Goal: Task Accomplishment & Management: Complete application form

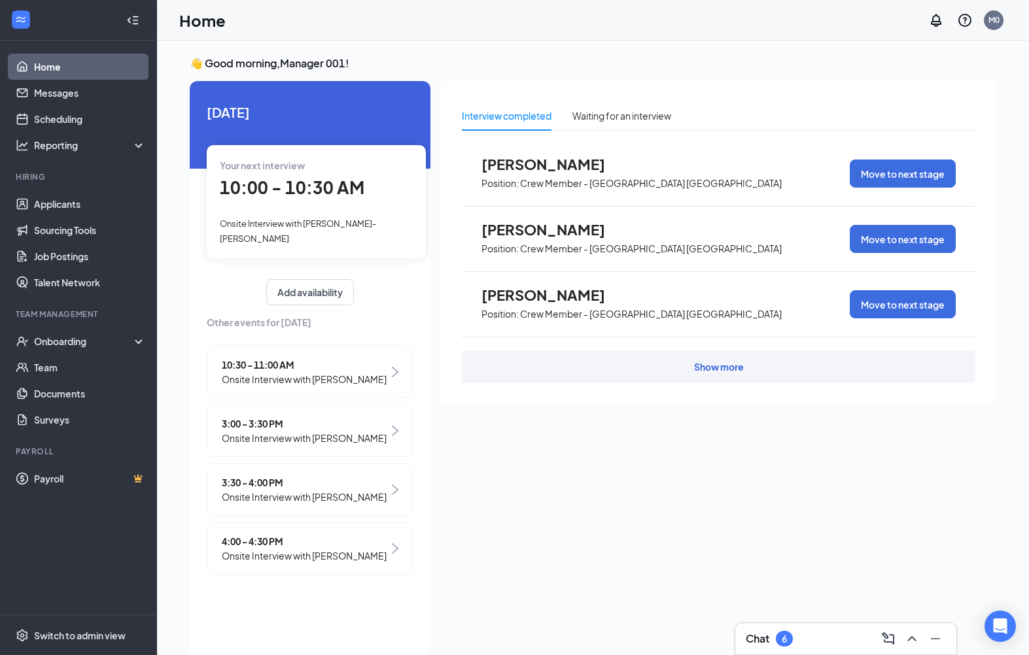
click at [780, 649] on div "Chat 6" at bounding box center [846, 639] width 200 height 21
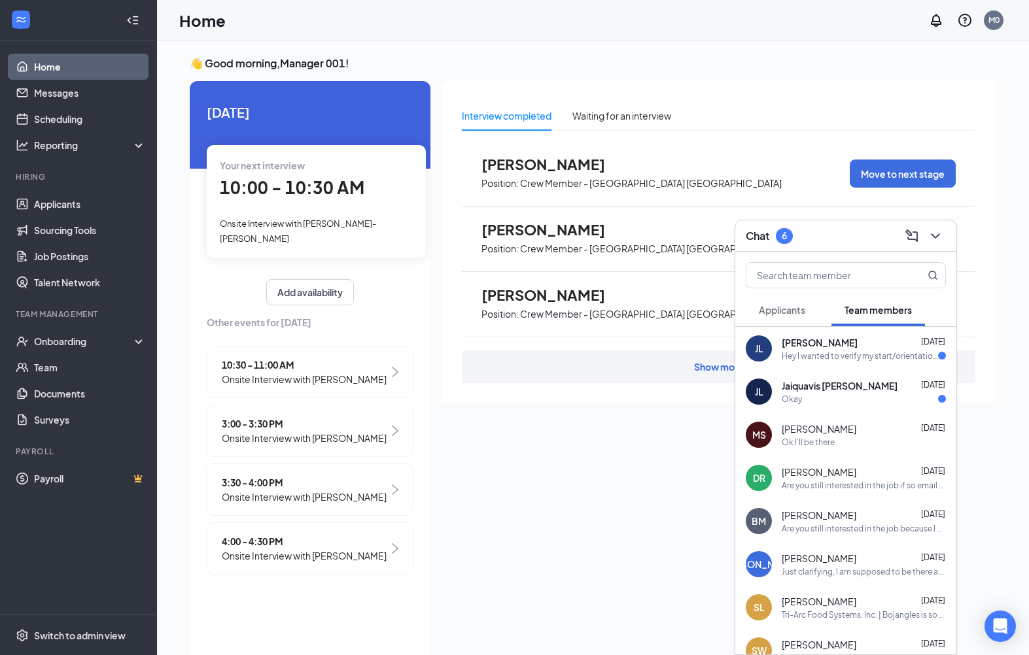
click at [858, 338] on span "[PERSON_NAME]" at bounding box center [820, 342] width 76 height 13
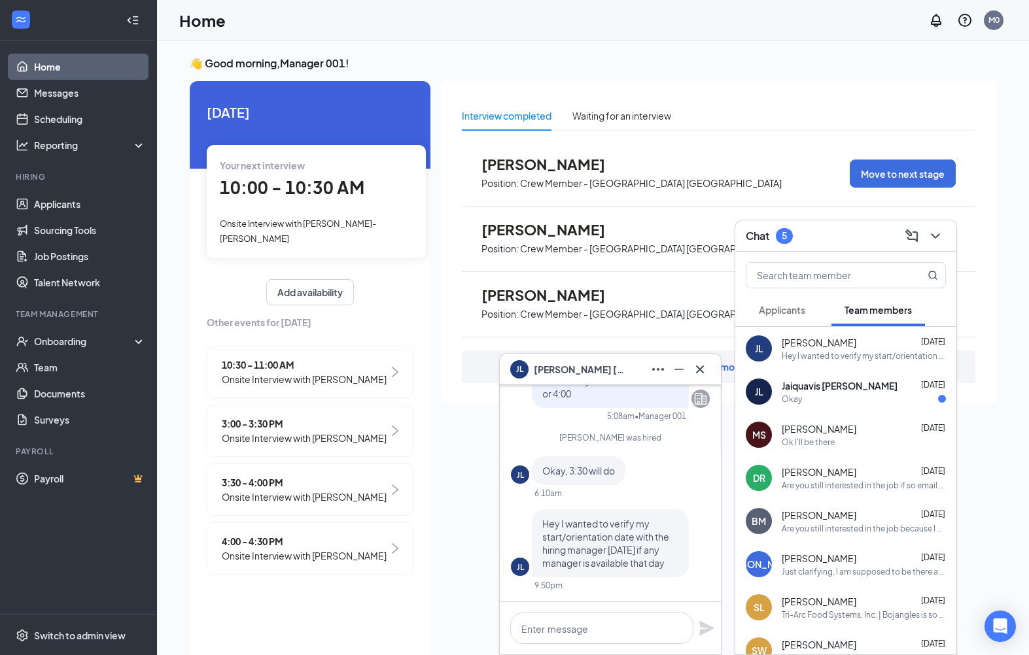
click at [856, 337] on span "[PERSON_NAME]" at bounding box center [819, 342] width 75 height 13
click at [616, 555] on span "Hey I wanted to verify my start/orientation date with the hiring manager on Thu…" at bounding box center [605, 543] width 127 height 51
click at [820, 388] on span "Jaiquavis [PERSON_NAME]" at bounding box center [840, 385] width 116 height 13
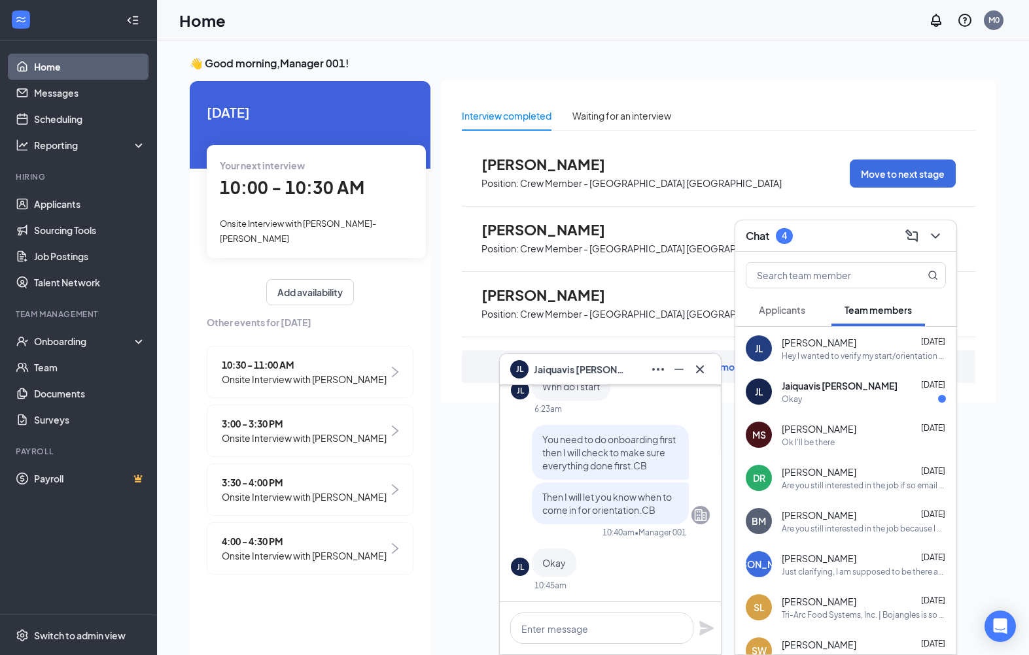
click at [945, 386] on span "Aug 26" at bounding box center [933, 385] width 24 height 10
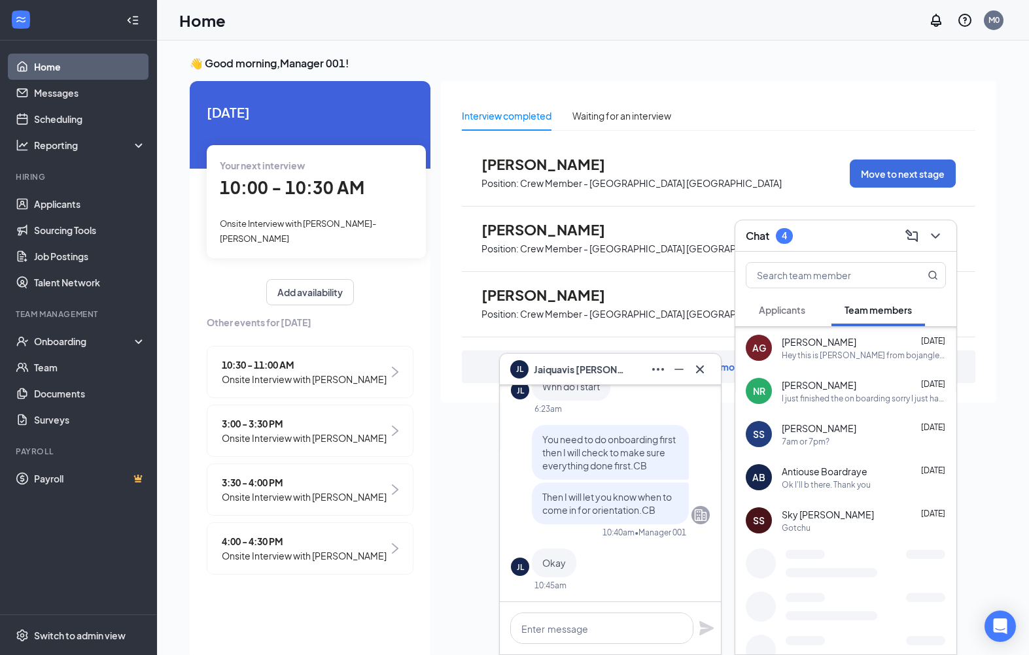
click at [838, 97] on div "Interview completed Waiting for an interview Marlon Atkinson Position: Crew Mem…" at bounding box center [718, 242] width 555 height 322
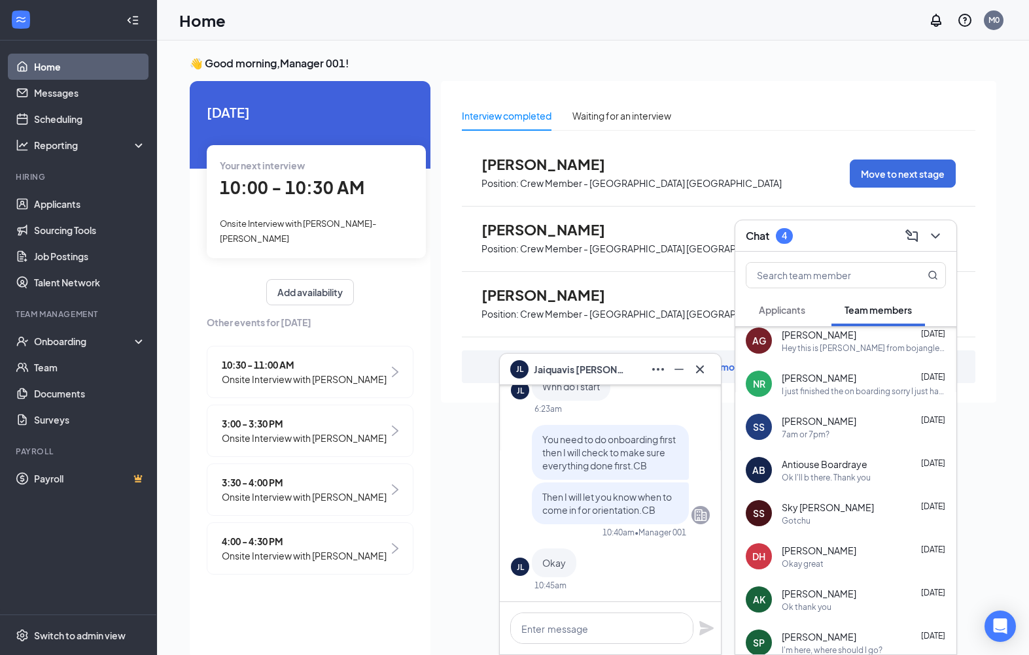
scroll to position [657, 0]
click at [935, 247] on button at bounding box center [935, 236] width 21 height 21
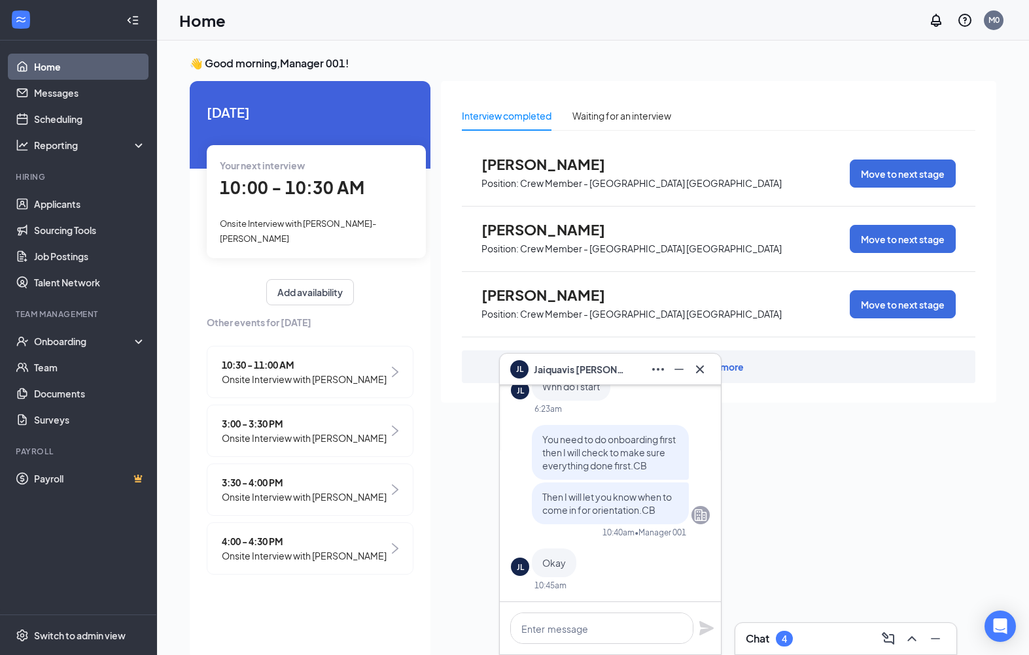
scroll to position [0, 0]
click at [703, 372] on icon "Cross" at bounding box center [700, 369] width 8 height 8
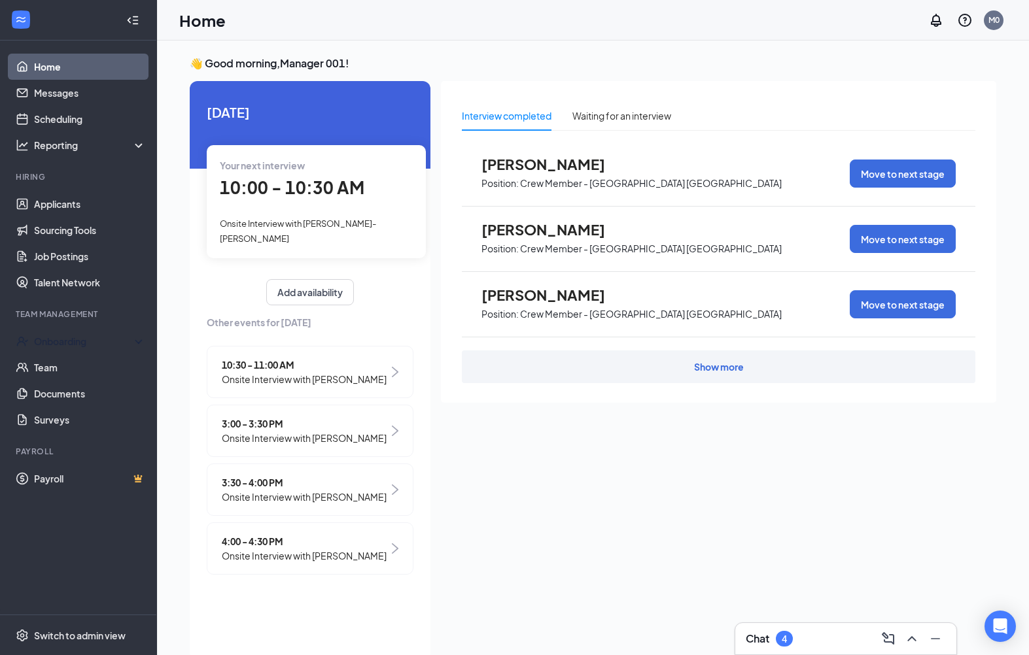
click at [56, 345] on div "Onboarding" at bounding box center [84, 341] width 101 height 13
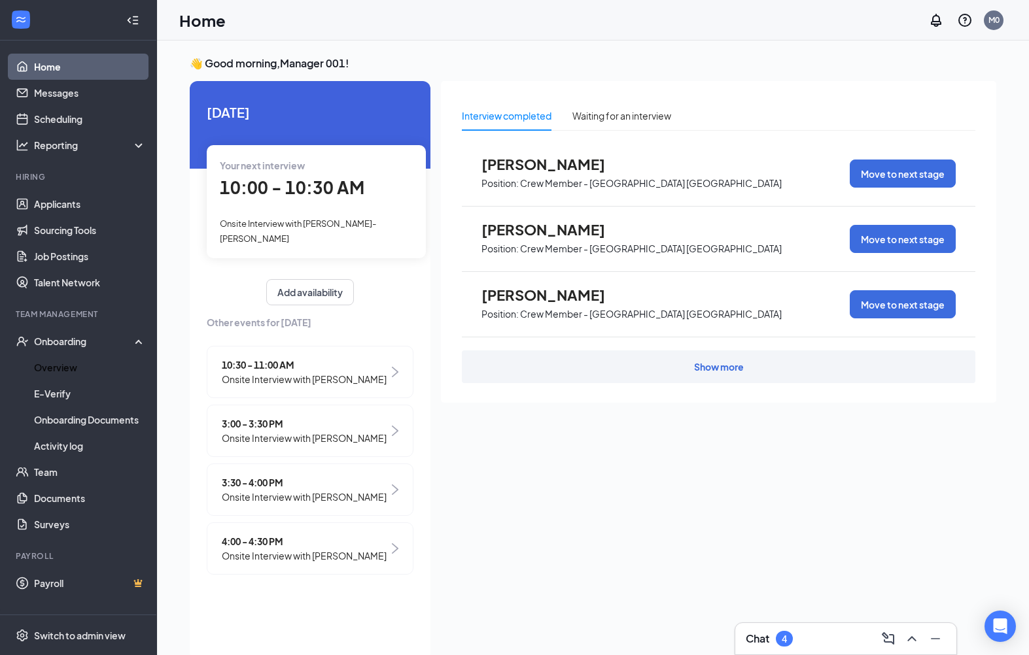
click at [54, 360] on link "Overview" at bounding box center [90, 368] width 112 height 26
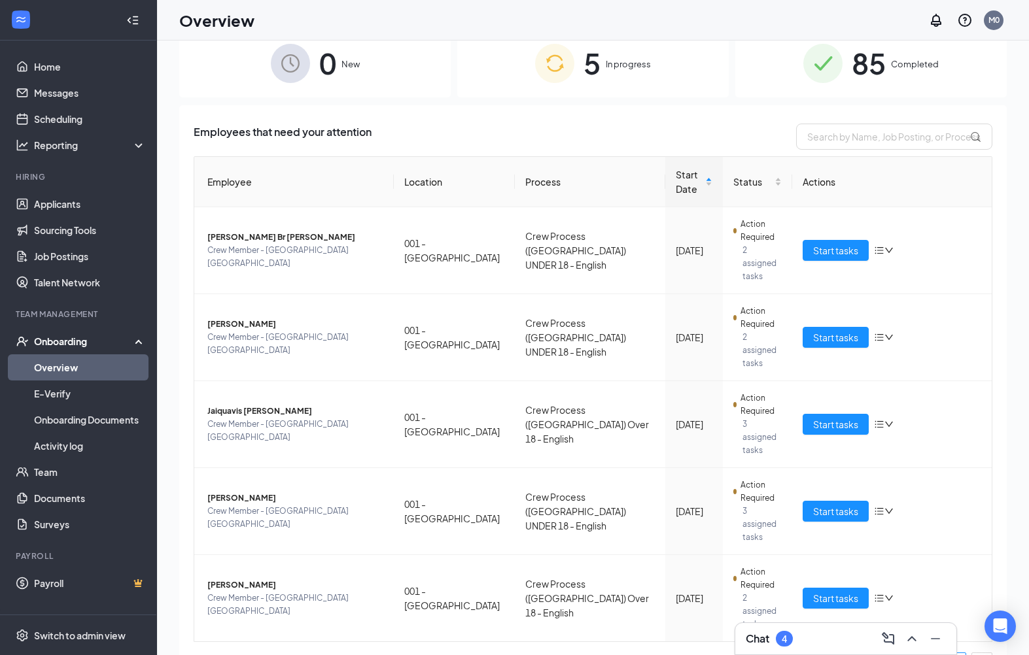
scroll to position [26, 0]
click at [838, 419] on span "Start tasks" at bounding box center [835, 426] width 45 height 14
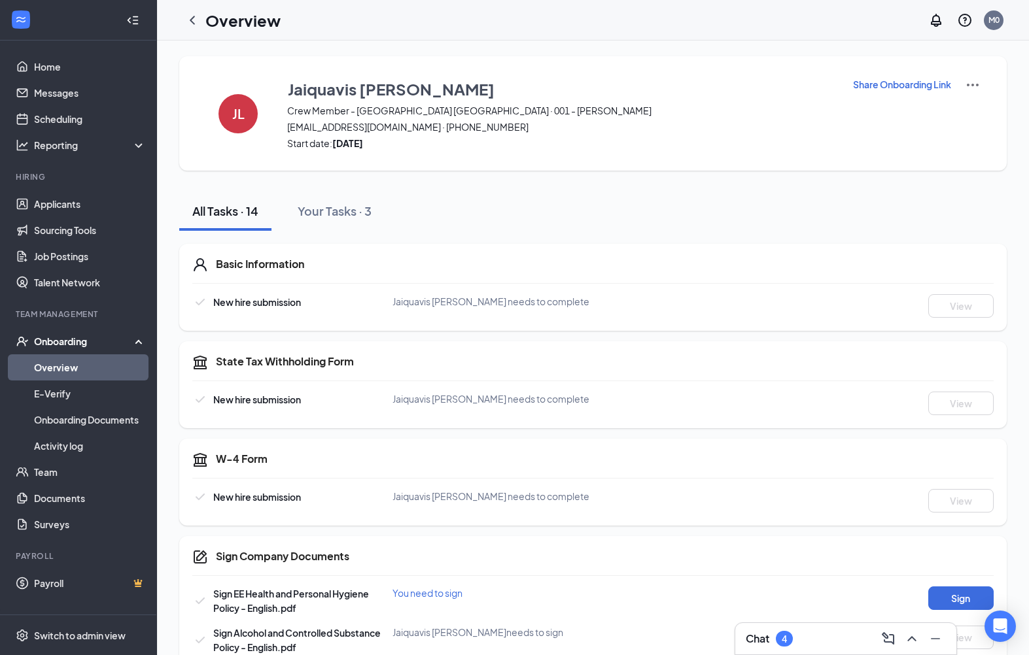
scroll to position [39, 0]
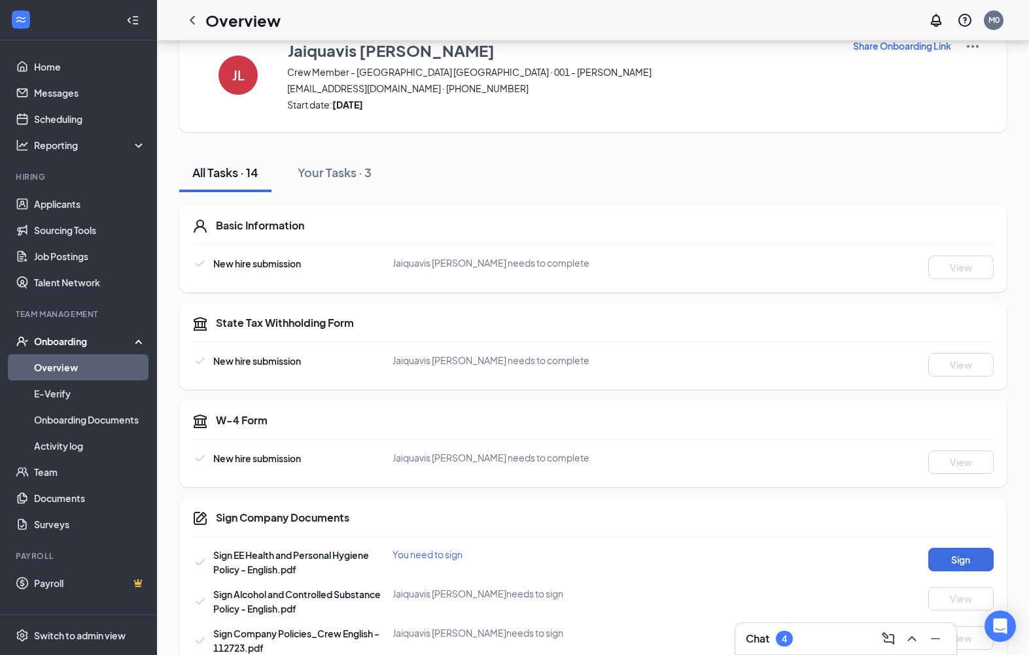
click at [72, 366] on link "Overview" at bounding box center [90, 368] width 112 height 26
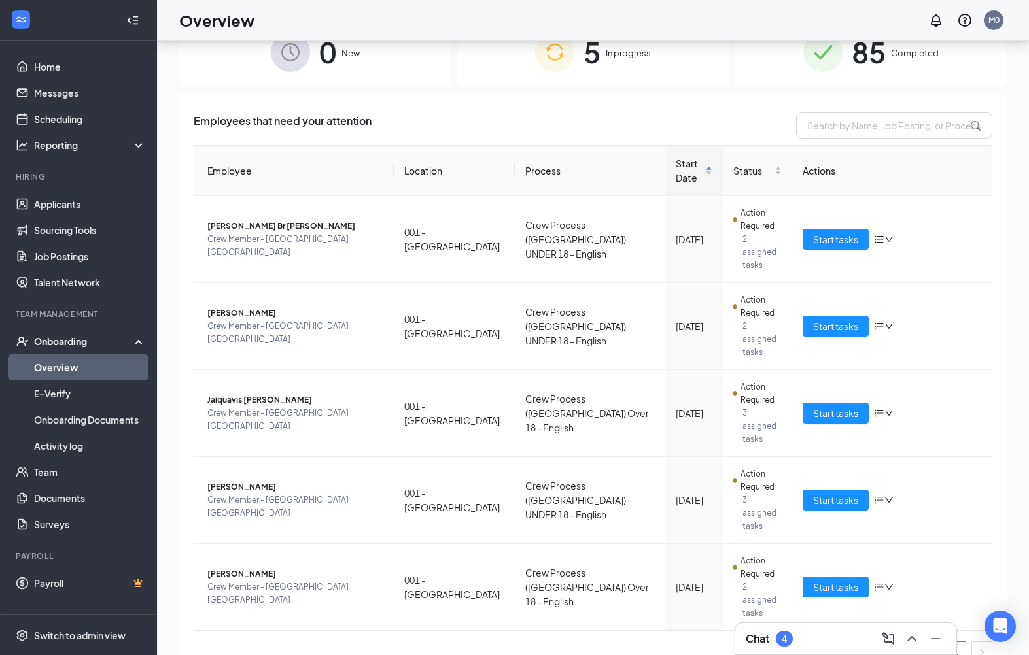
click at [833, 493] on span "Start tasks" at bounding box center [835, 500] width 45 height 14
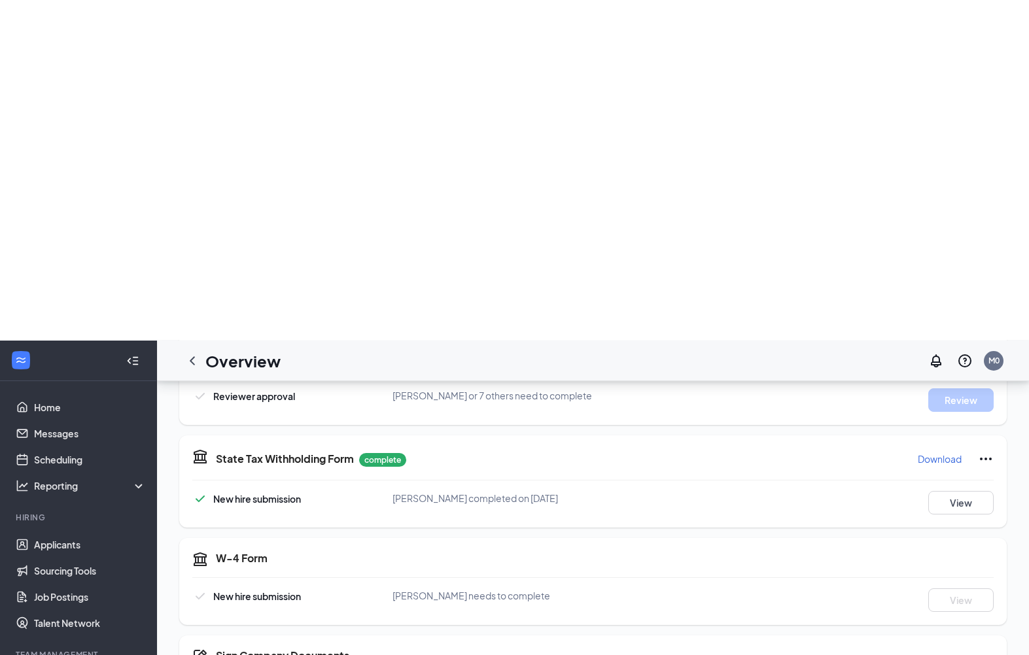
scroll to position [377, 0]
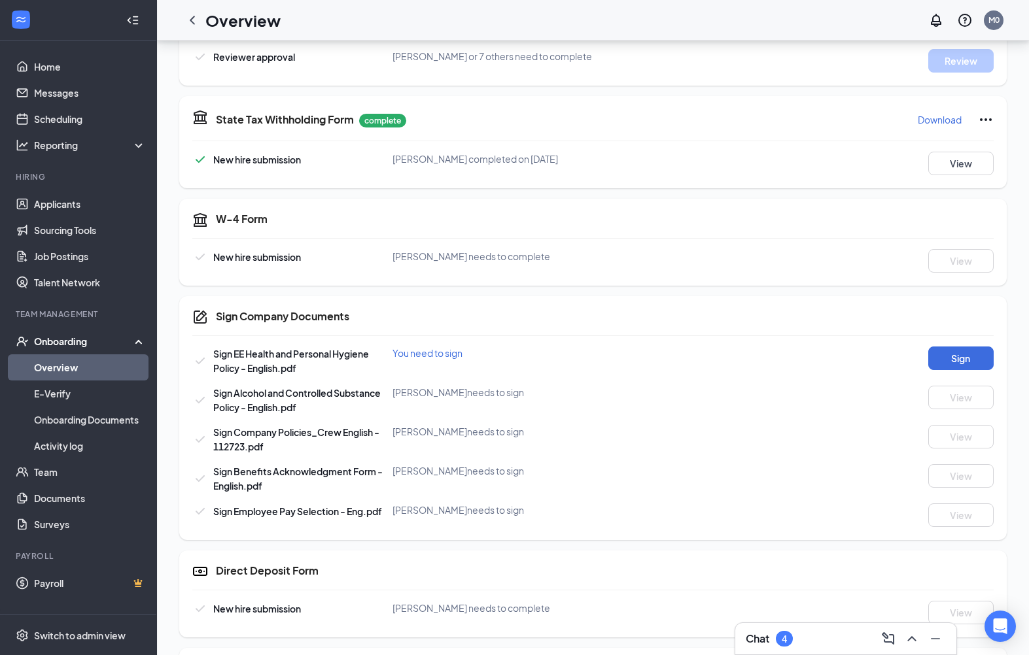
click at [963, 350] on button "Sign" at bounding box center [960, 359] width 65 height 24
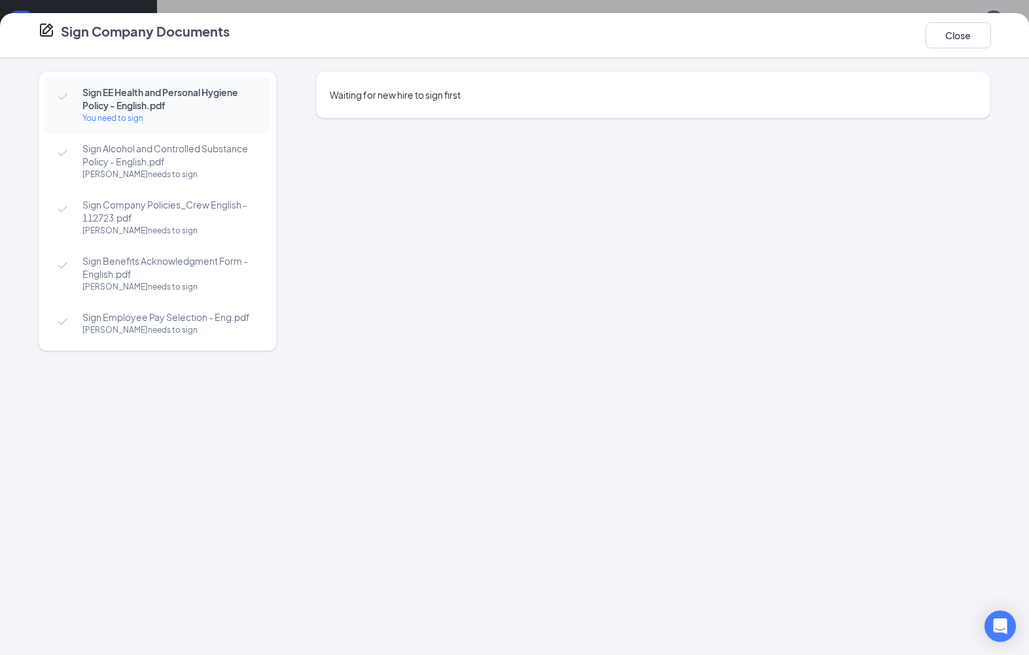
click at [959, 35] on button "Close" at bounding box center [958, 35] width 65 height 26
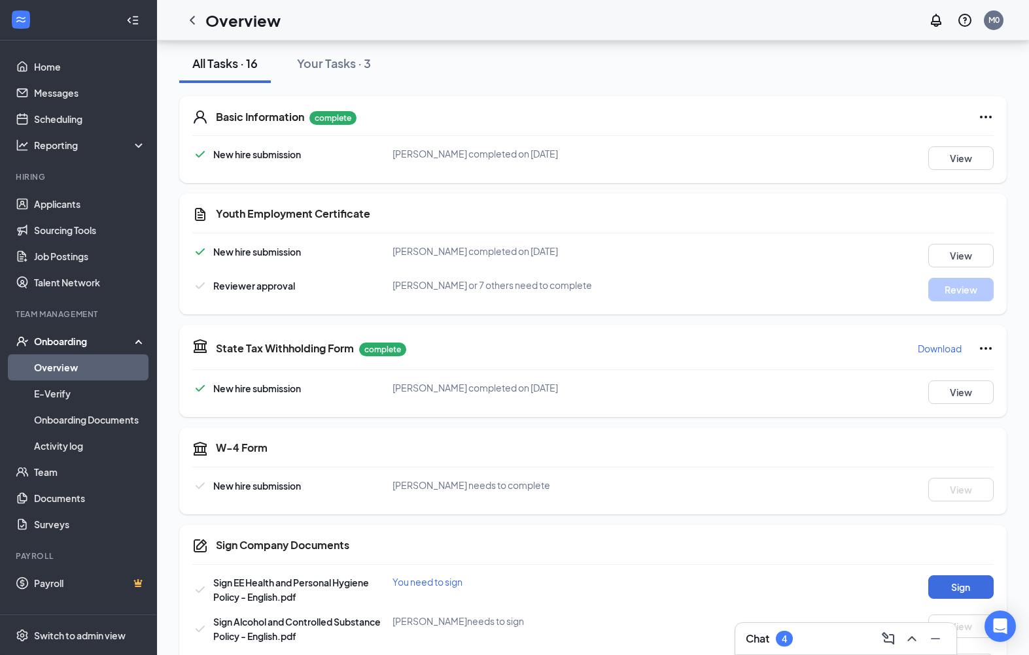
scroll to position [147, 0]
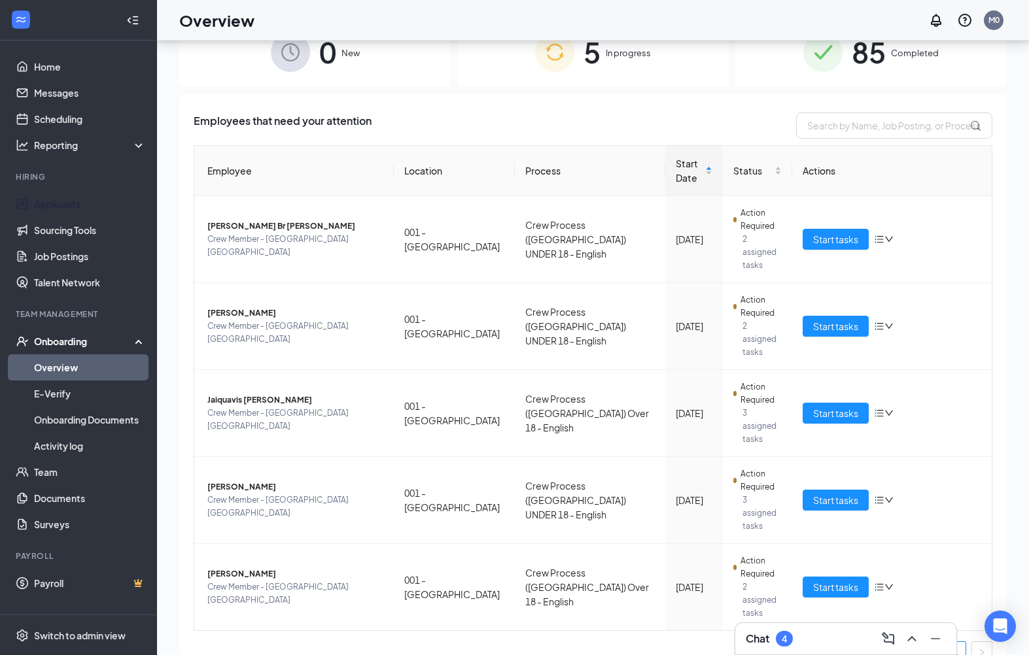
click at [56, 212] on link "Applicants" at bounding box center [90, 204] width 112 height 26
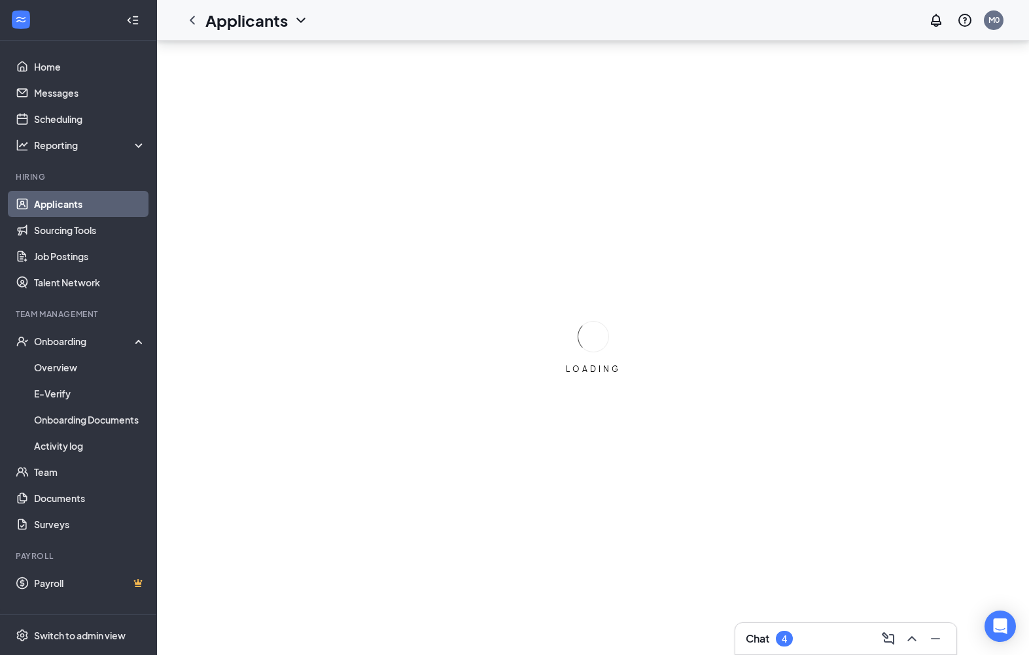
scroll to position [38, 0]
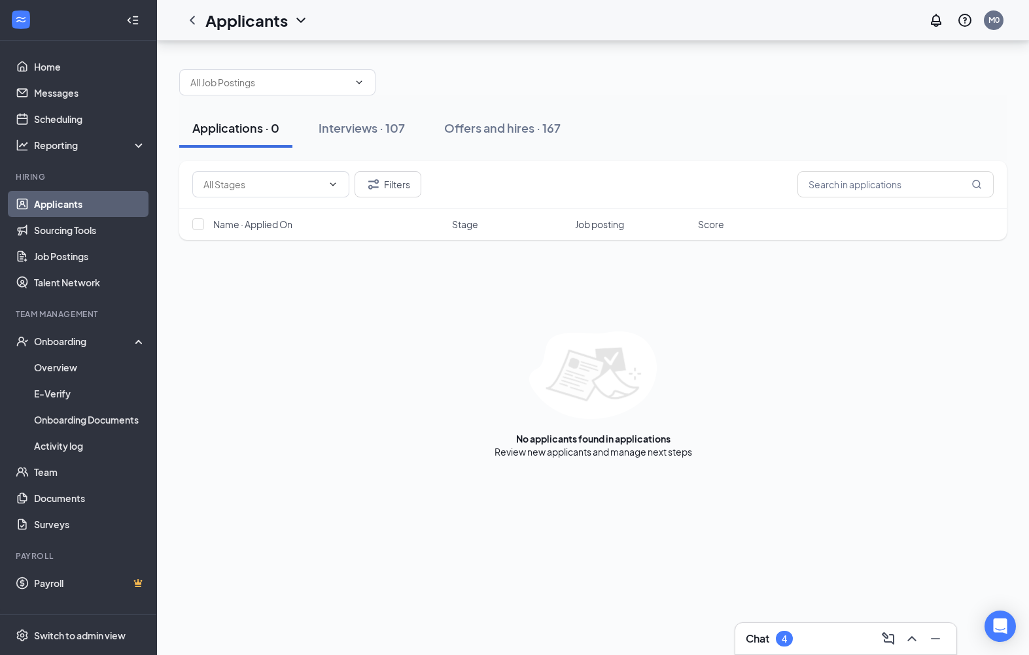
click at [529, 120] on div "Offers and hires · 167" at bounding box center [502, 128] width 116 height 16
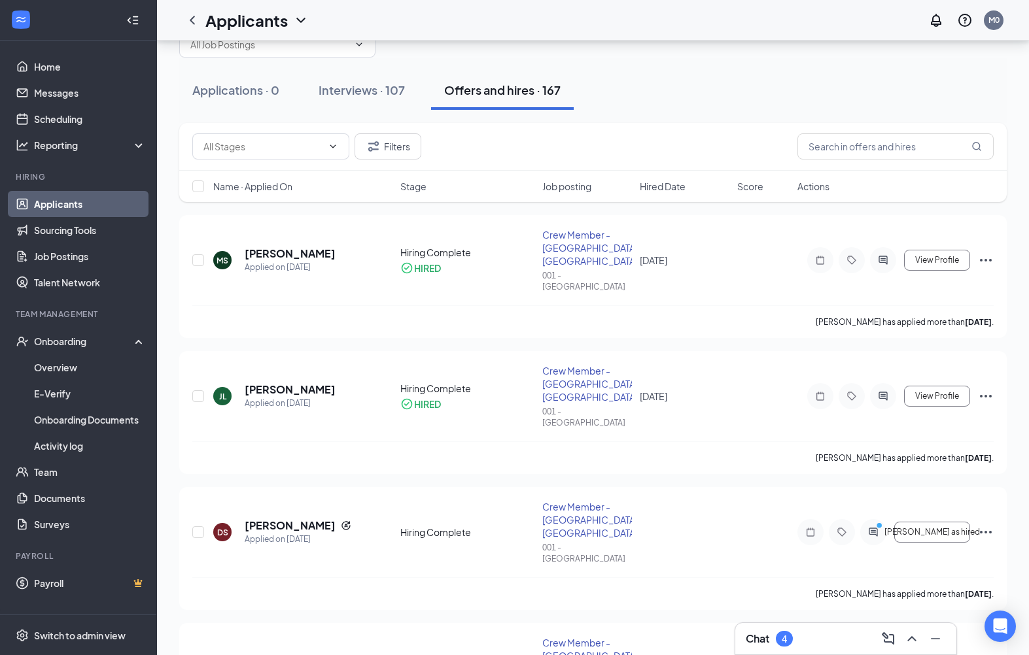
click at [886, 383] on div at bounding box center [883, 396] width 26 height 26
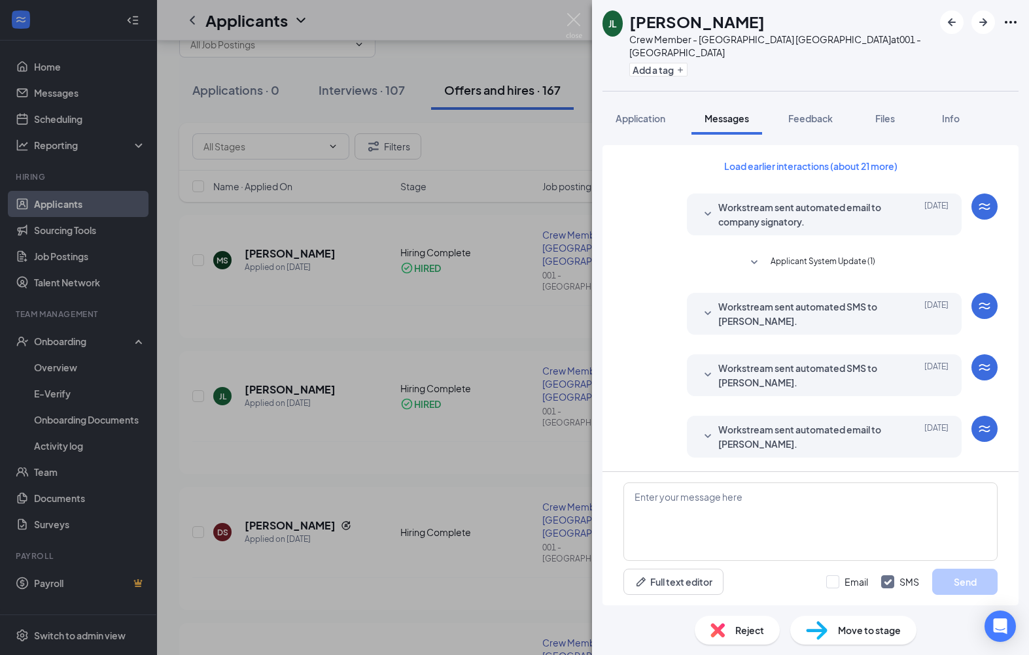
scroll to position [38, 0]
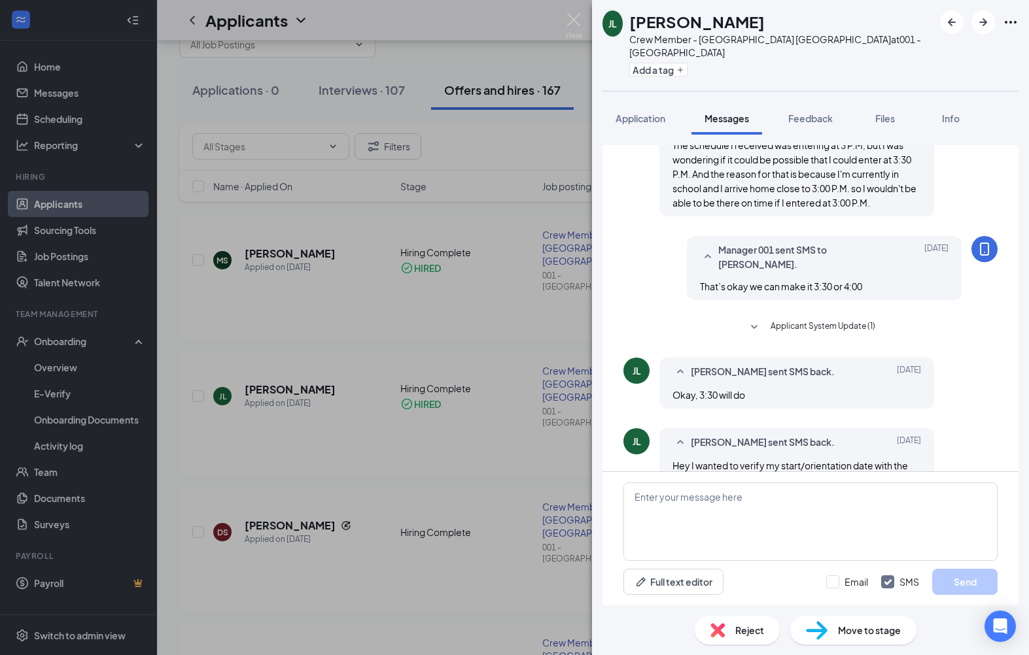
scroll to position [411, 0]
click at [706, 513] on textarea at bounding box center [810, 522] width 374 height 78
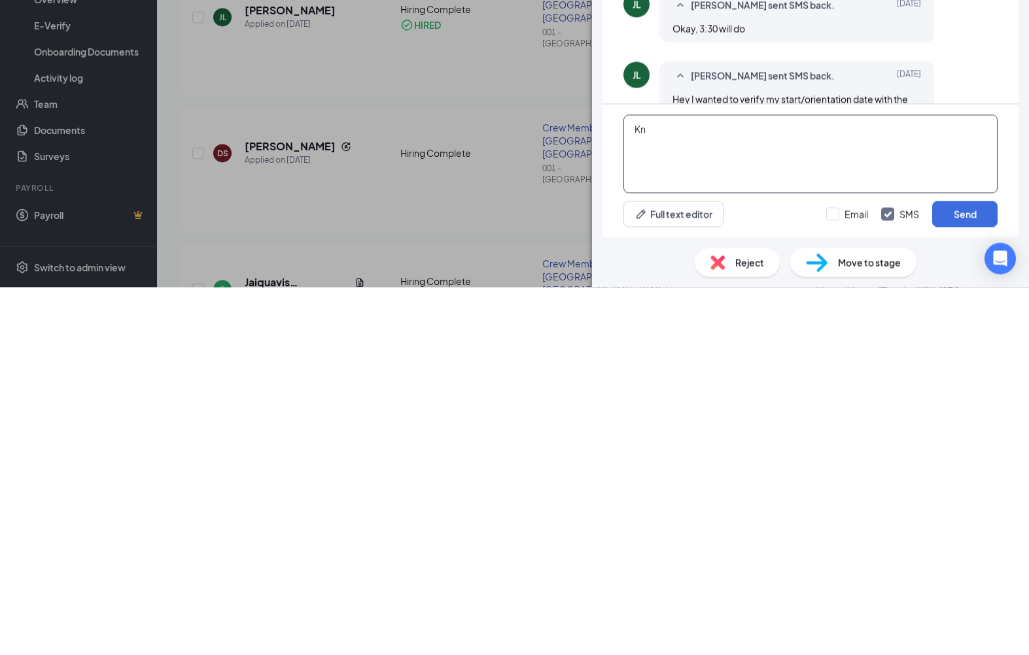
type textarea "K"
type textarea "No, once again complete onboarding first"
click at [971, 569] on button "Send" at bounding box center [964, 582] width 65 height 26
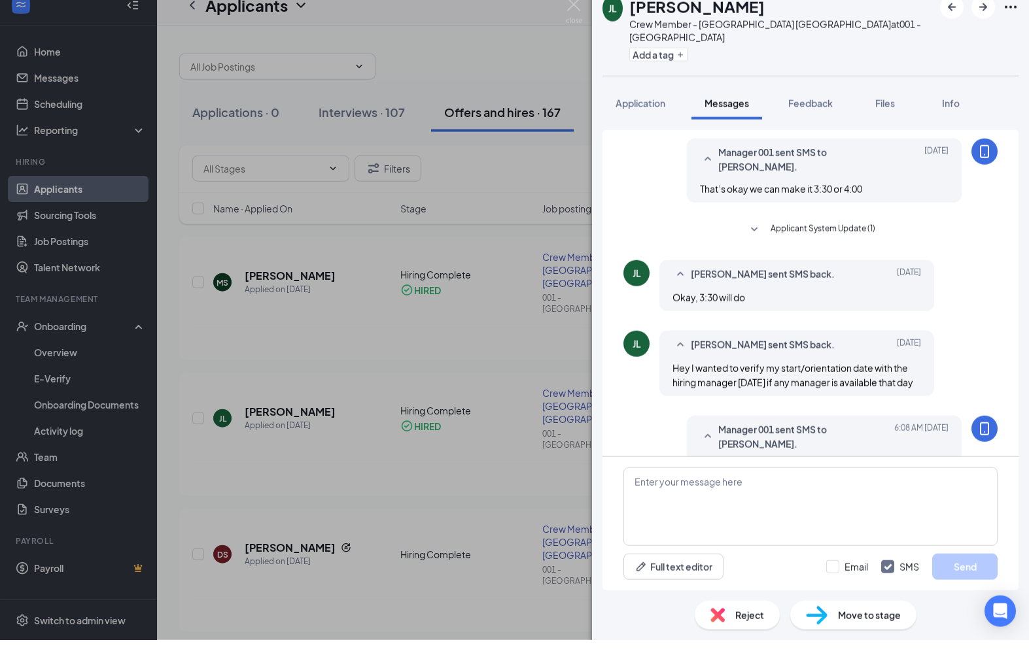
scroll to position [0, 0]
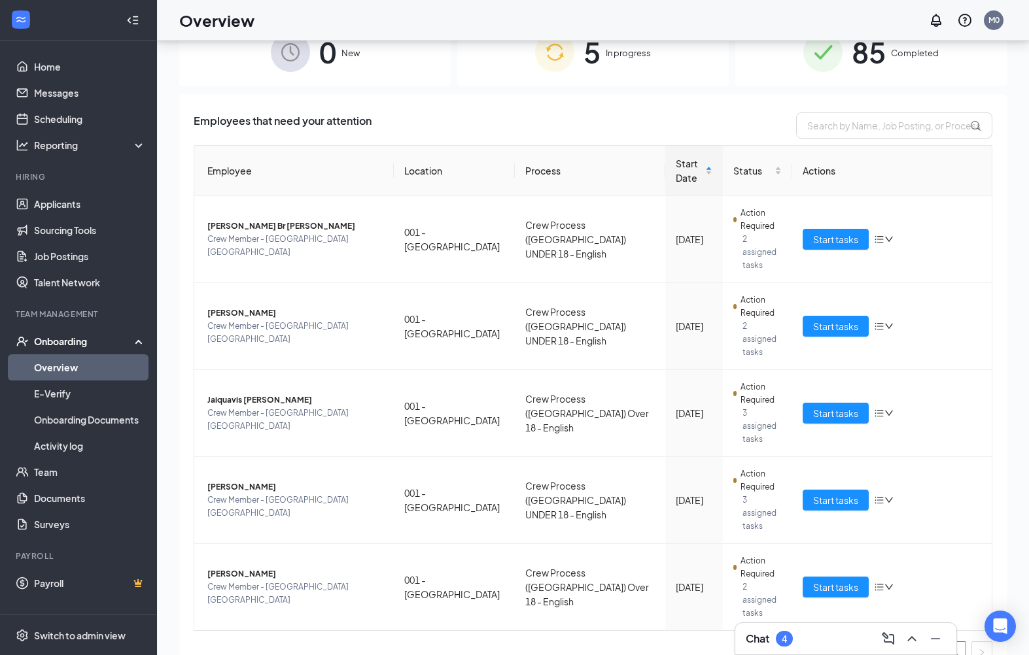
click at [245, 320] on span "Crew Member - [GEOGRAPHIC_DATA] [GEOGRAPHIC_DATA]" at bounding box center [295, 333] width 176 height 26
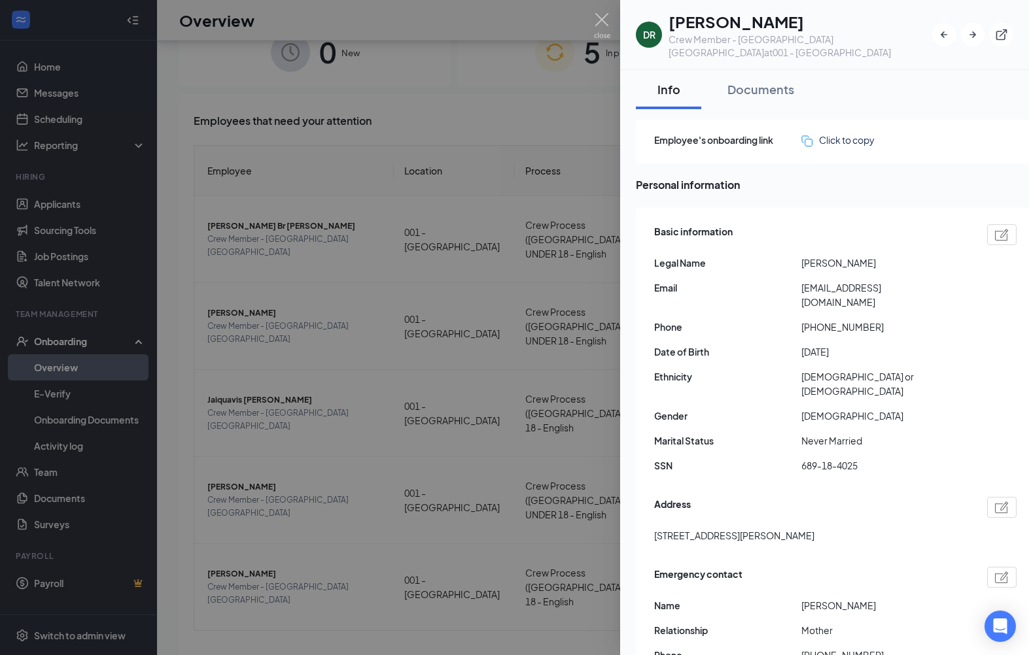
click at [453, 586] on div at bounding box center [514, 327] width 1029 height 655
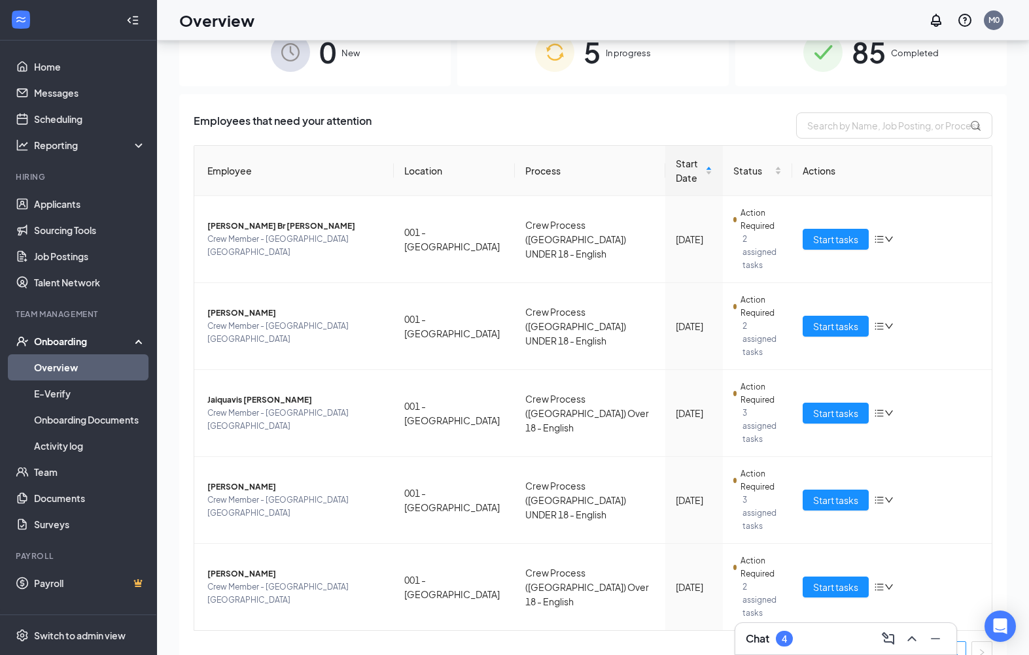
click at [52, 207] on link "Applicants" at bounding box center [90, 204] width 112 height 26
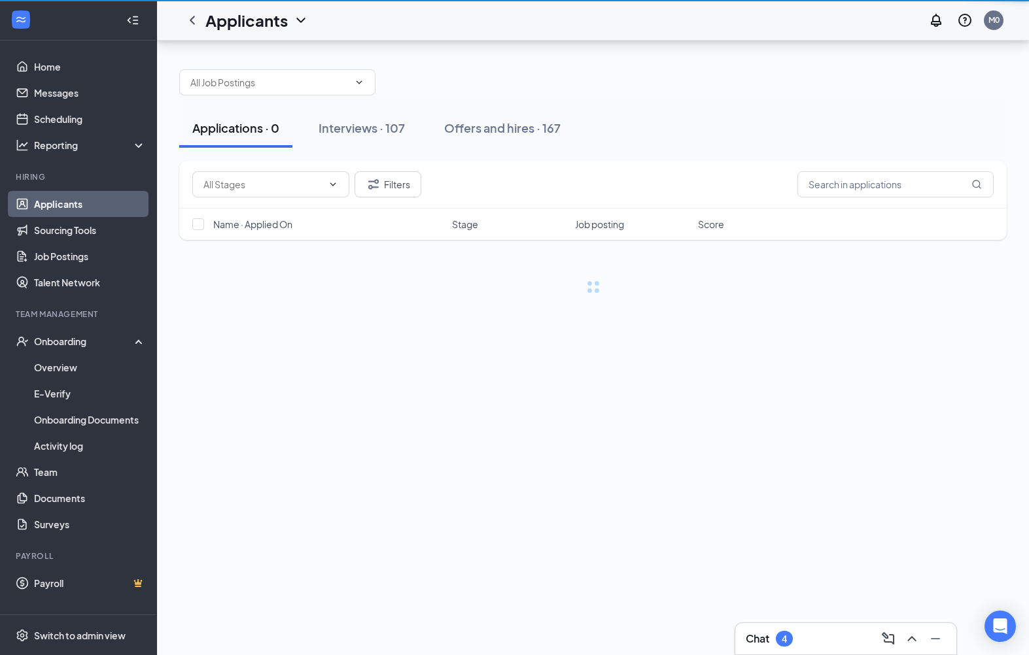
scroll to position [37, 0]
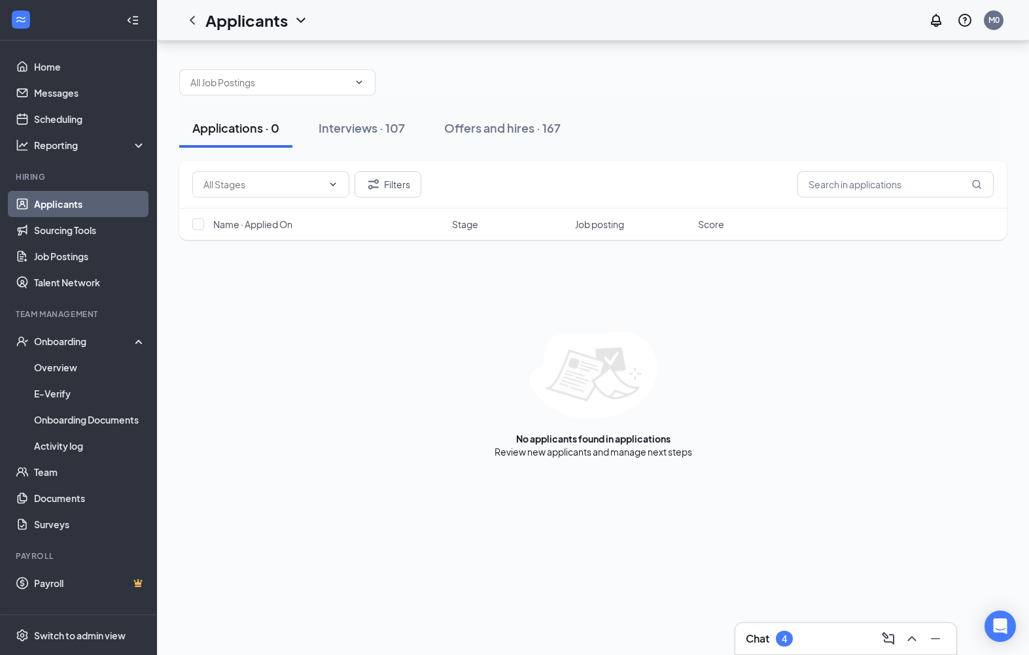
click at [497, 120] on div "Offers and hires · 167" at bounding box center [502, 128] width 116 height 16
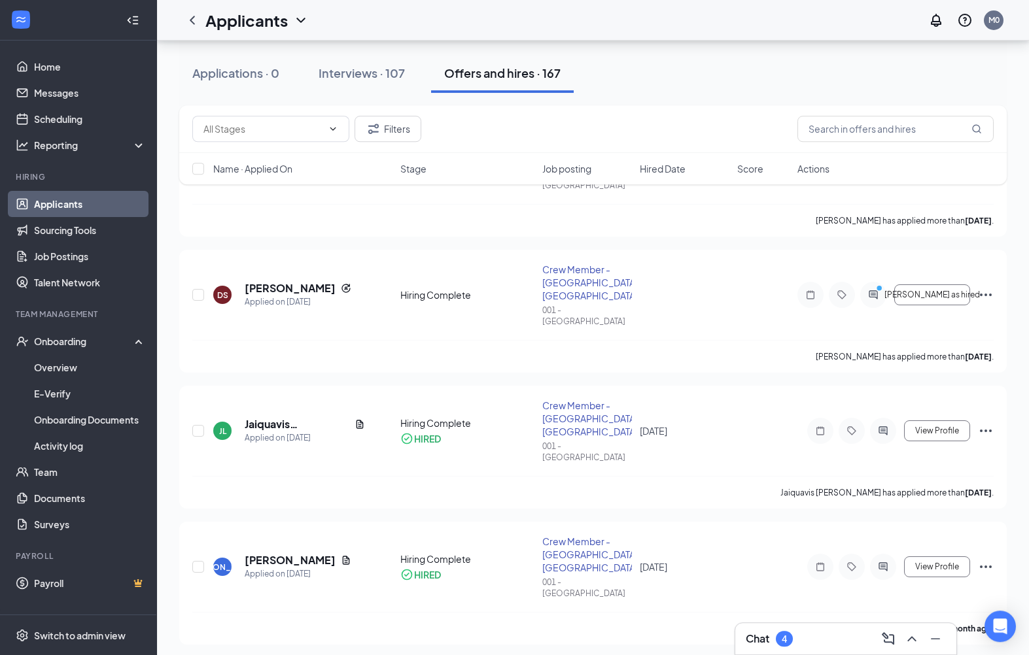
scroll to position [275, 0]
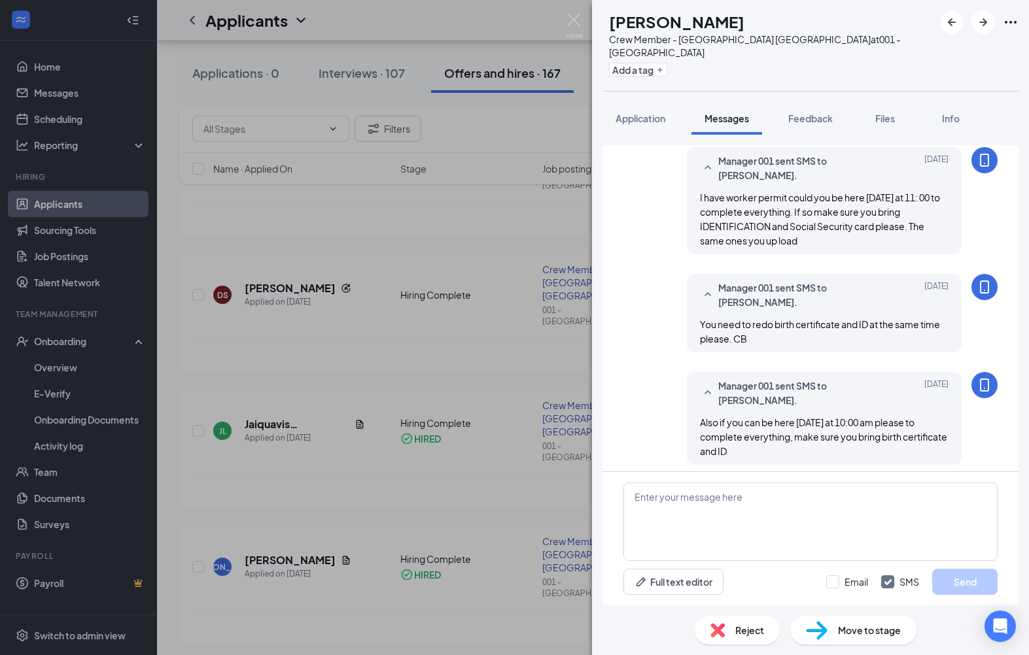
scroll to position [16, 0]
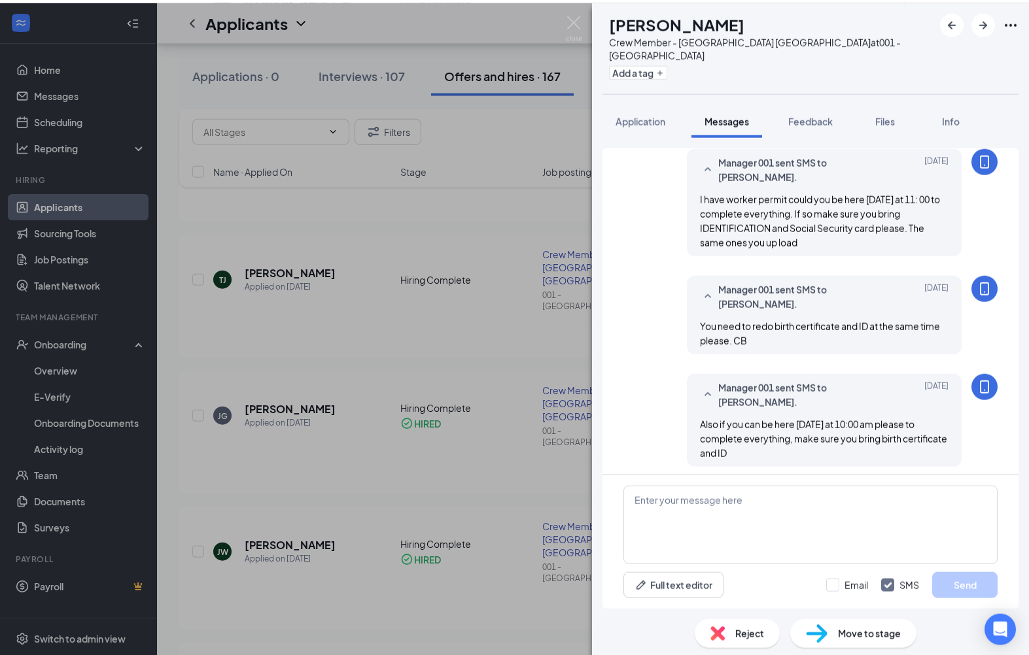
scroll to position [844, 0]
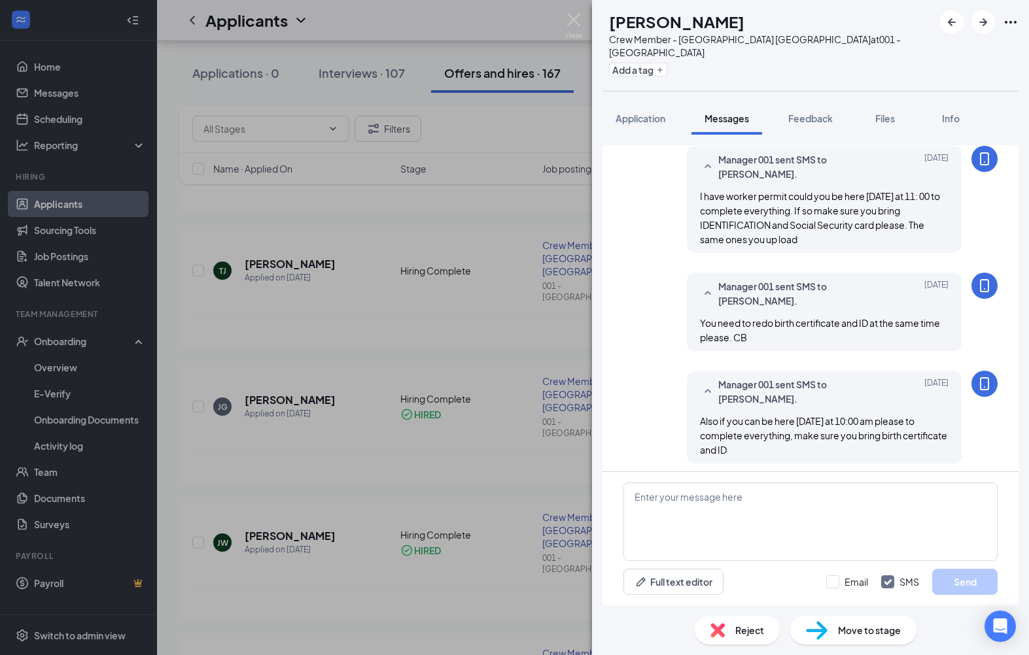
click at [738, 638] on span "Reject" at bounding box center [749, 630] width 29 height 14
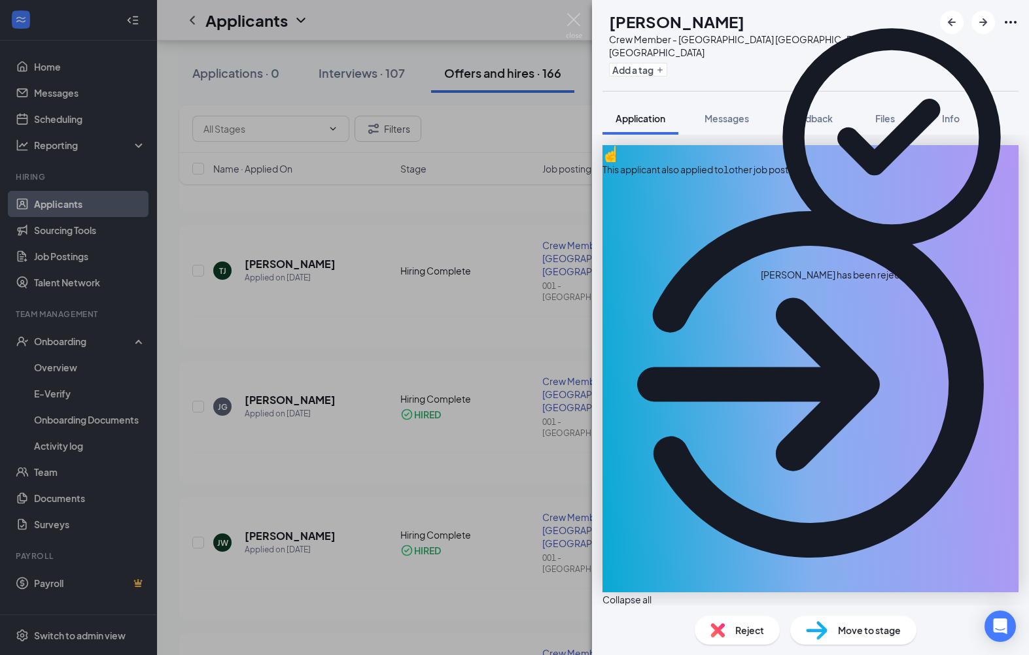
click at [455, 359] on div "DR Daniel Rojas Crew Member - Selma NC at 001 - Selma Add a tag Application Mes…" at bounding box center [514, 327] width 1029 height 655
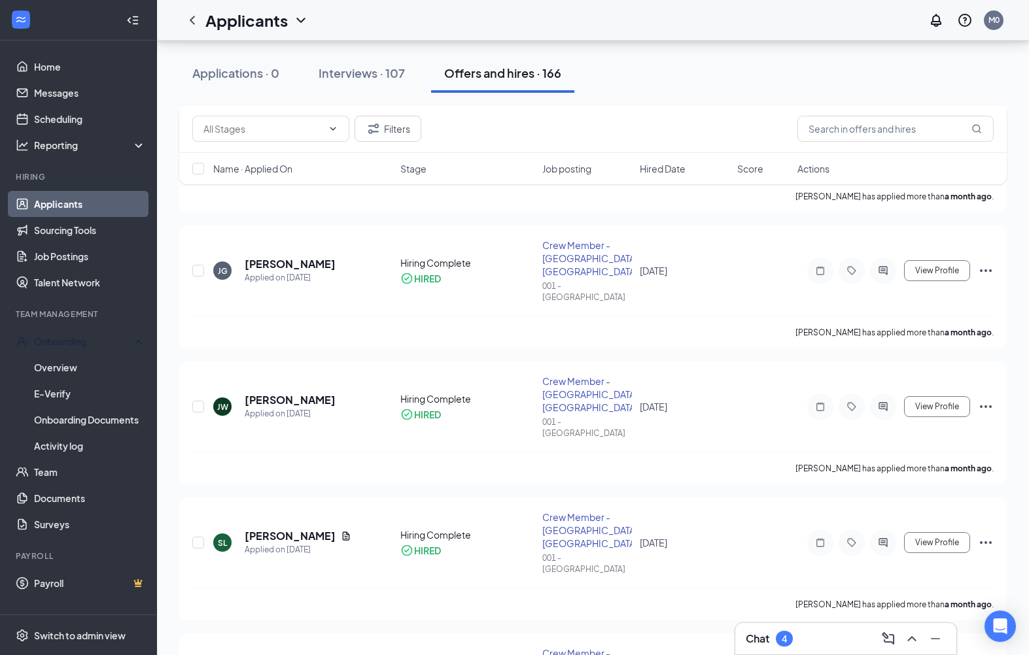
click at [66, 349] on div "Onboarding" at bounding box center [78, 341] width 157 height 26
click at [58, 343] on div "Onboarding" at bounding box center [84, 341] width 101 height 13
click at [41, 364] on link "Overview" at bounding box center [90, 368] width 112 height 26
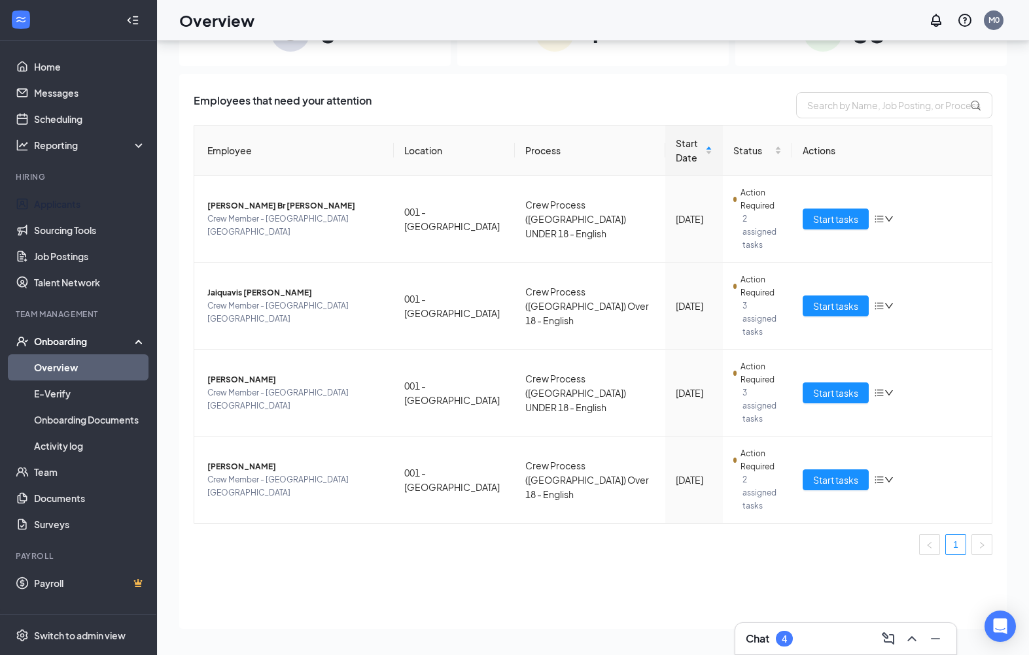
click at [61, 198] on link "Applicants" at bounding box center [90, 204] width 112 height 26
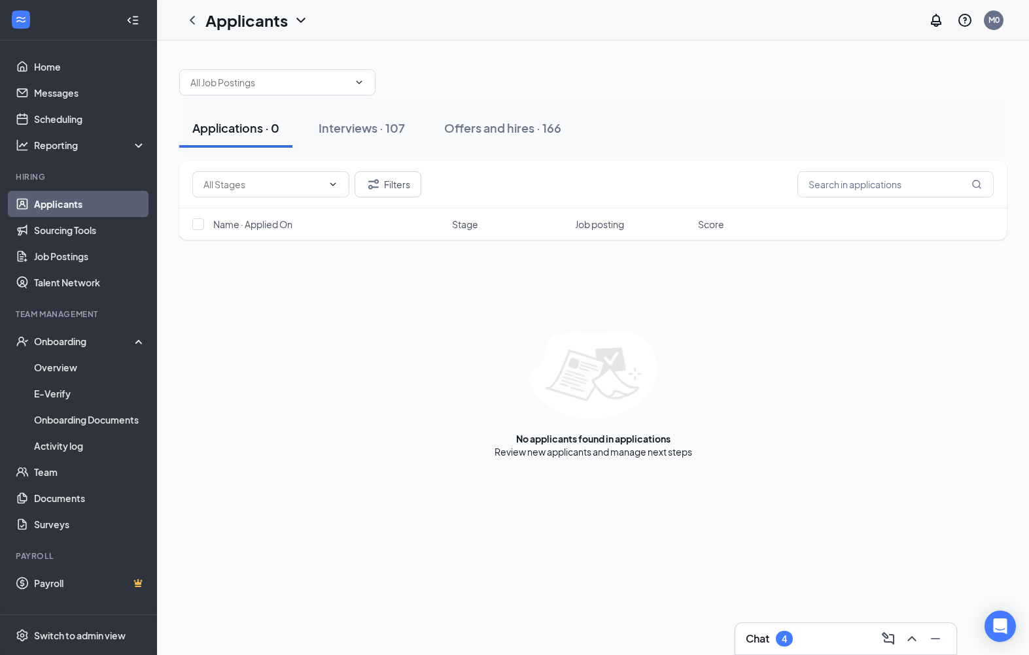
click at [517, 123] on button "Offers and hires · 166" at bounding box center [502, 128] width 143 height 39
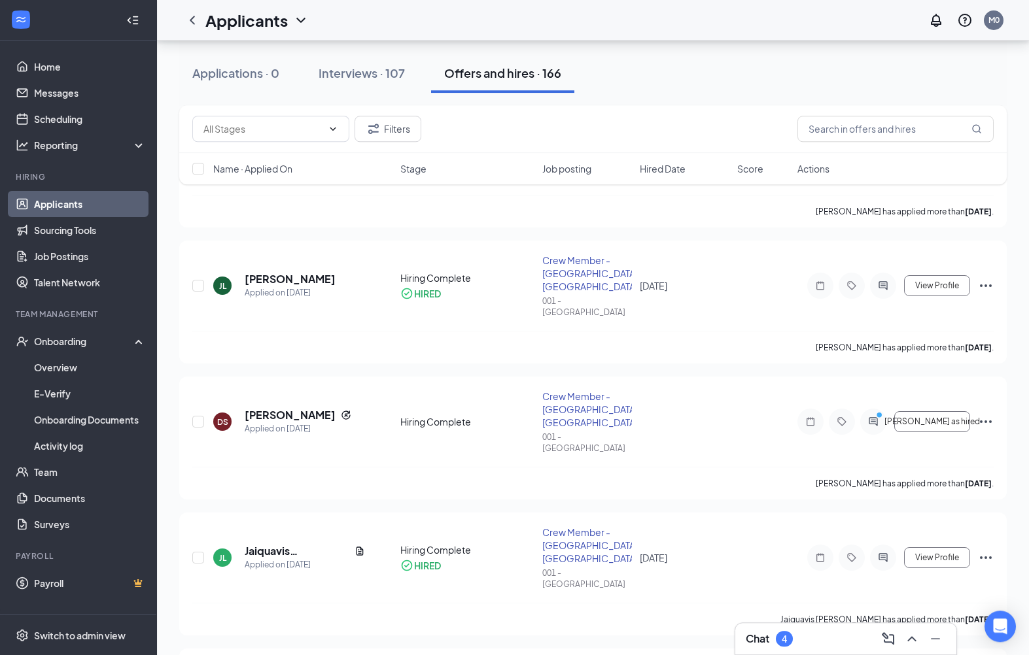
scroll to position [148, 0]
click at [886, 409] on div at bounding box center [873, 422] width 26 height 26
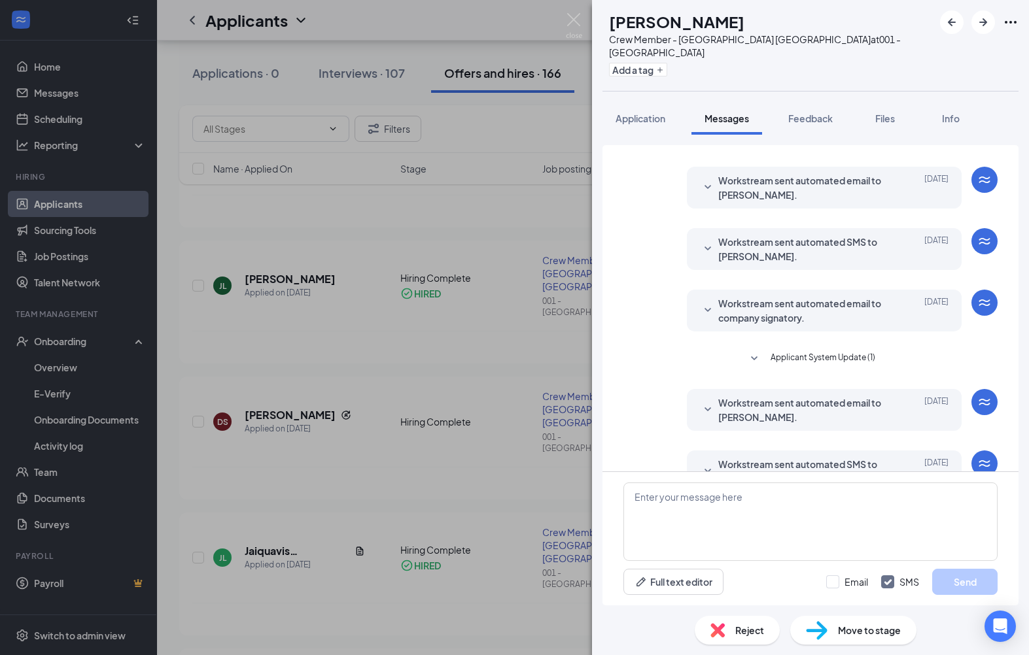
scroll to position [39, 0]
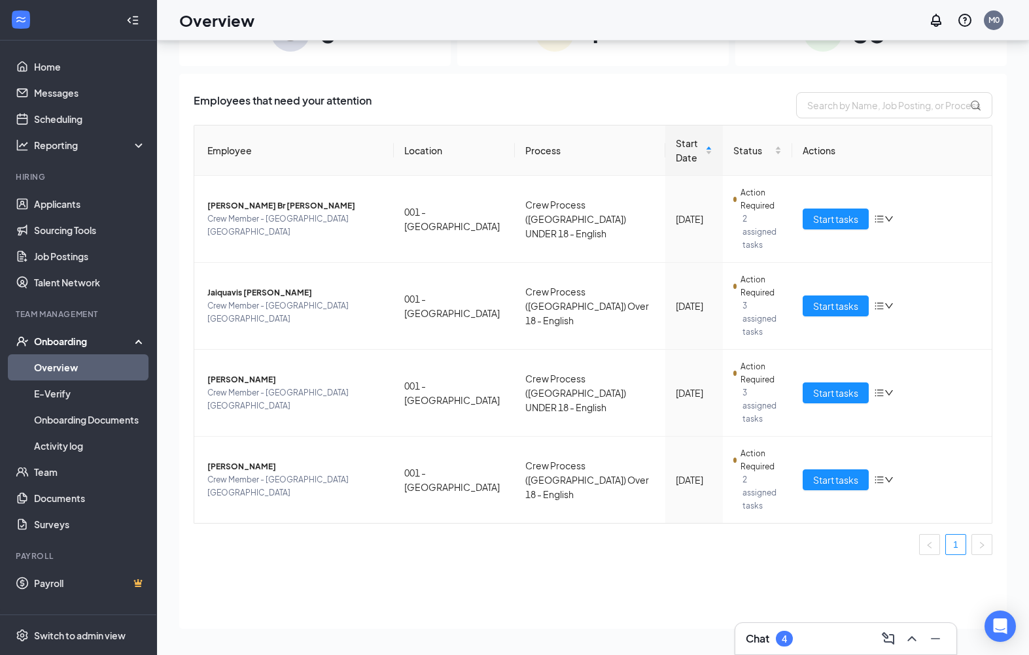
scroll to position [96, 0]
click at [47, 191] on link "Applicants" at bounding box center [90, 204] width 112 height 26
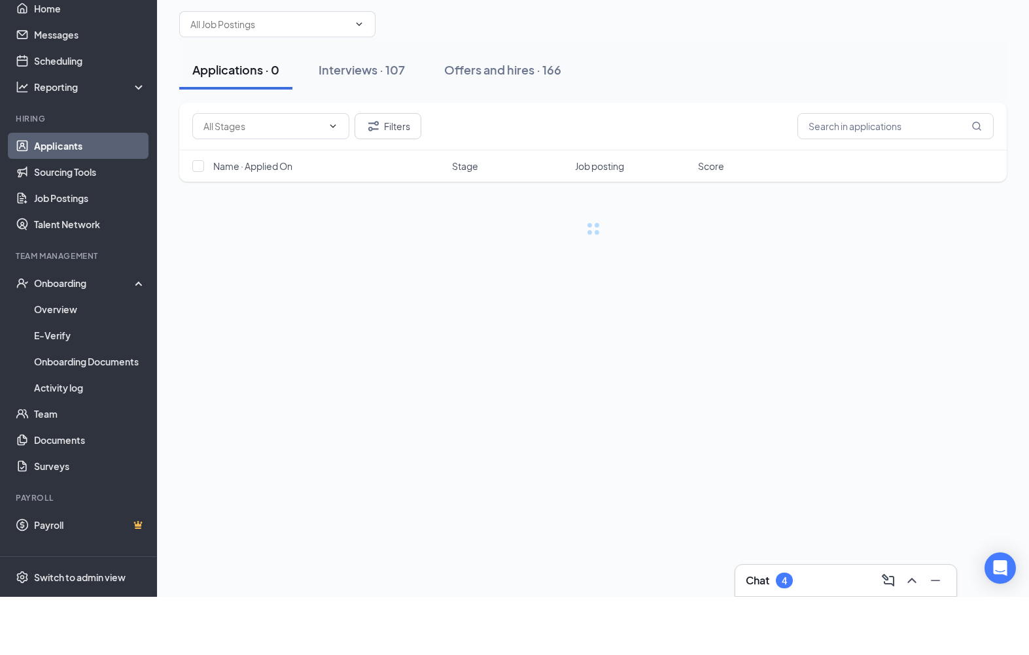
scroll to position [37, 0]
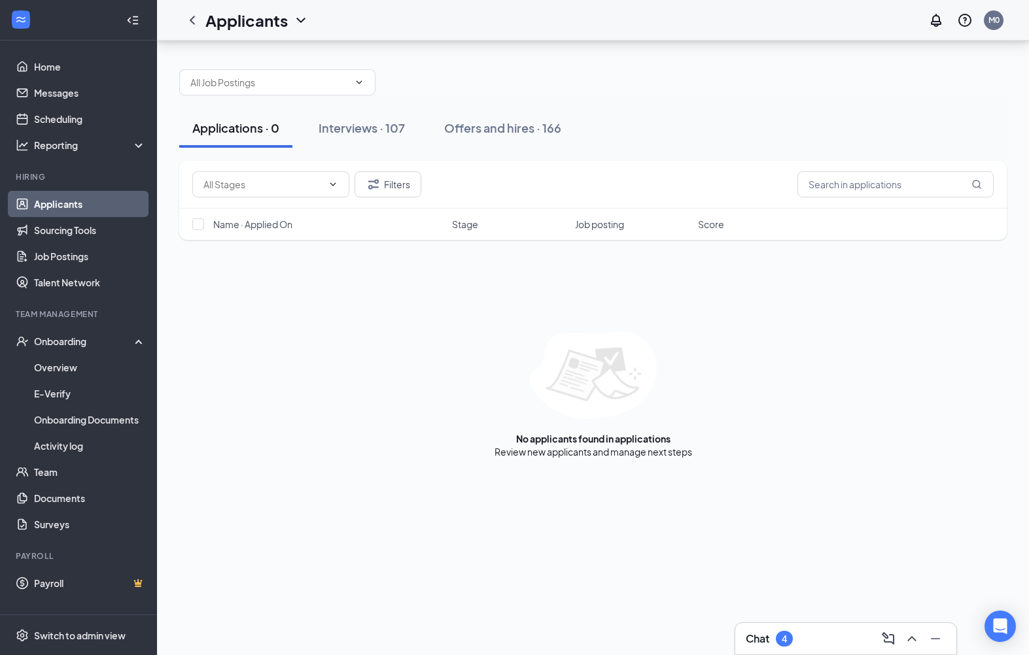
click at [516, 120] on div "Offers and hires · 166" at bounding box center [502, 128] width 117 height 16
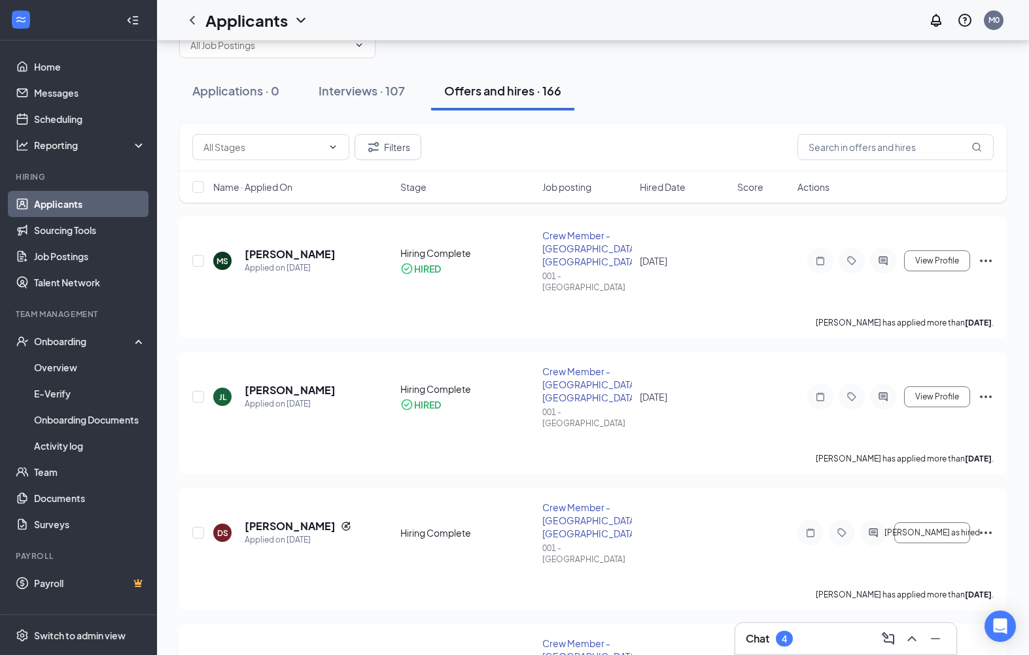
click at [937, 529] on span "Mark as hired" at bounding box center [932, 533] width 96 height 9
click at [42, 336] on div "Onboarding" at bounding box center [84, 341] width 101 height 13
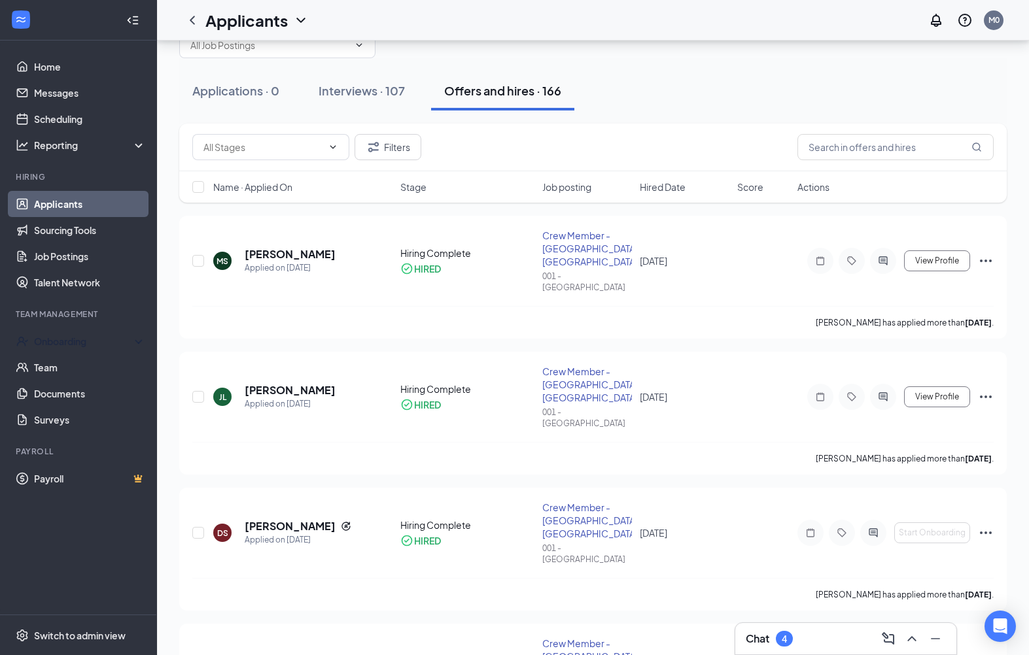
click at [40, 334] on div "Onboarding" at bounding box center [78, 341] width 157 height 26
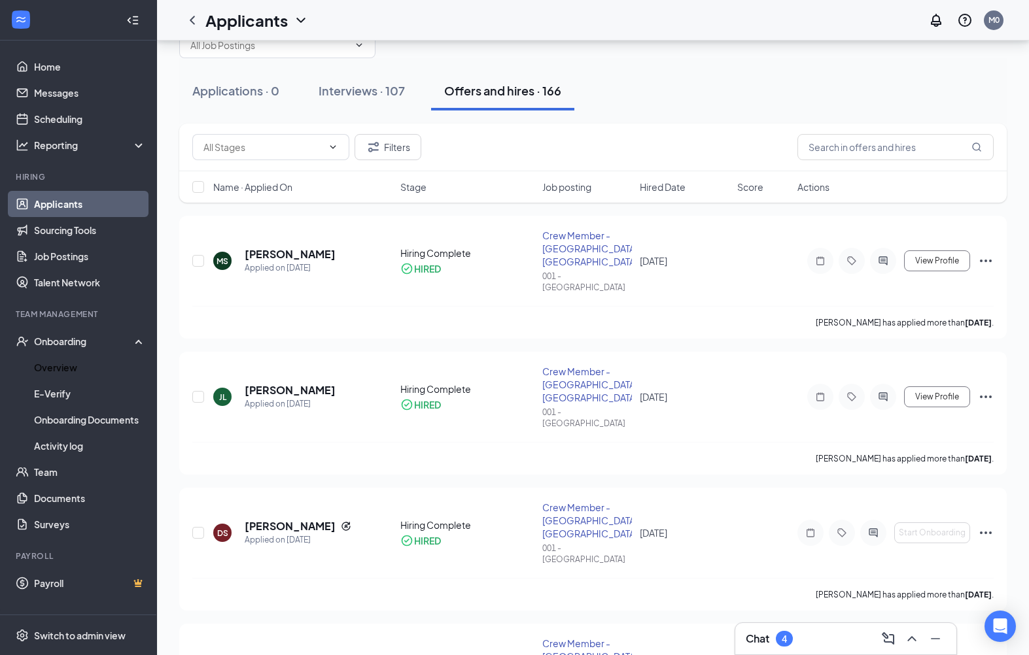
click at [38, 369] on link "Overview" at bounding box center [90, 368] width 112 height 26
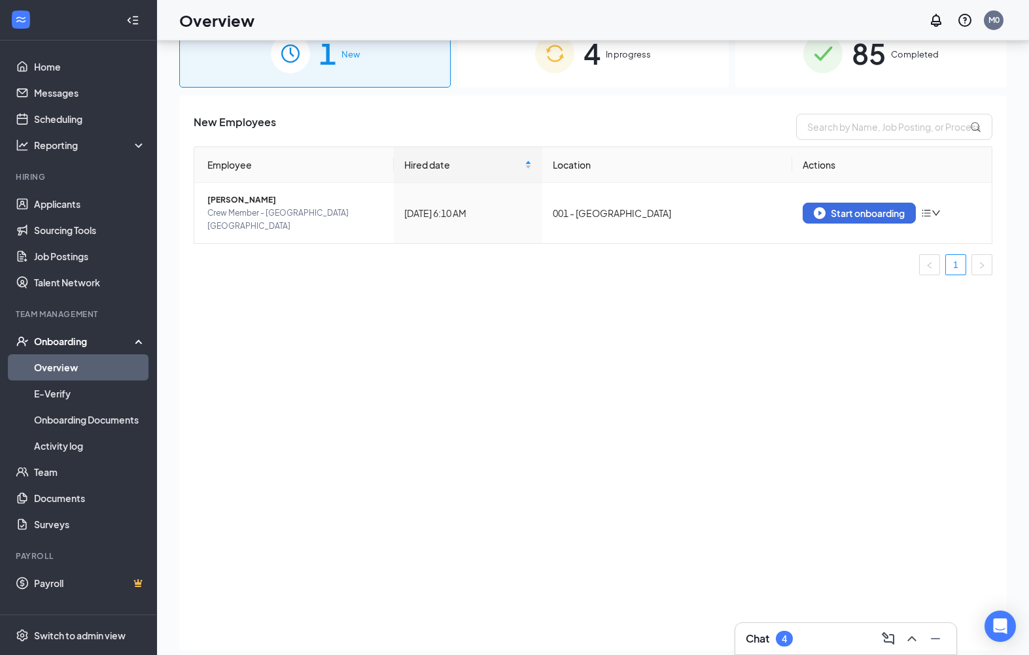
click at [865, 211] on div "Start onboarding" at bounding box center [859, 213] width 91 height 12
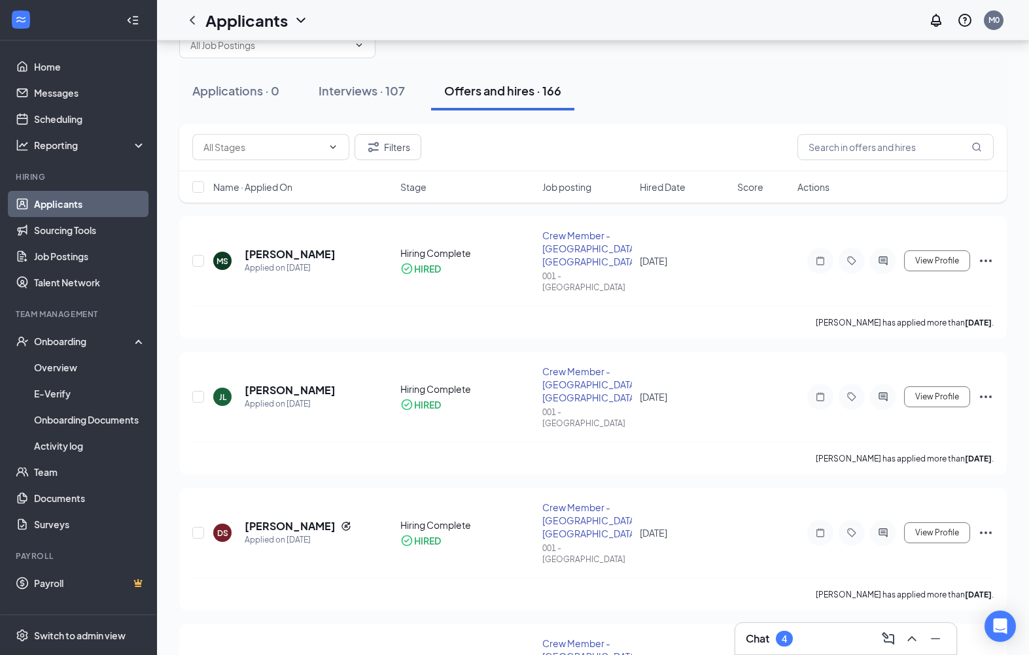
click at [884, 520] on div at bounding box center [883, 533] width 26 height 26
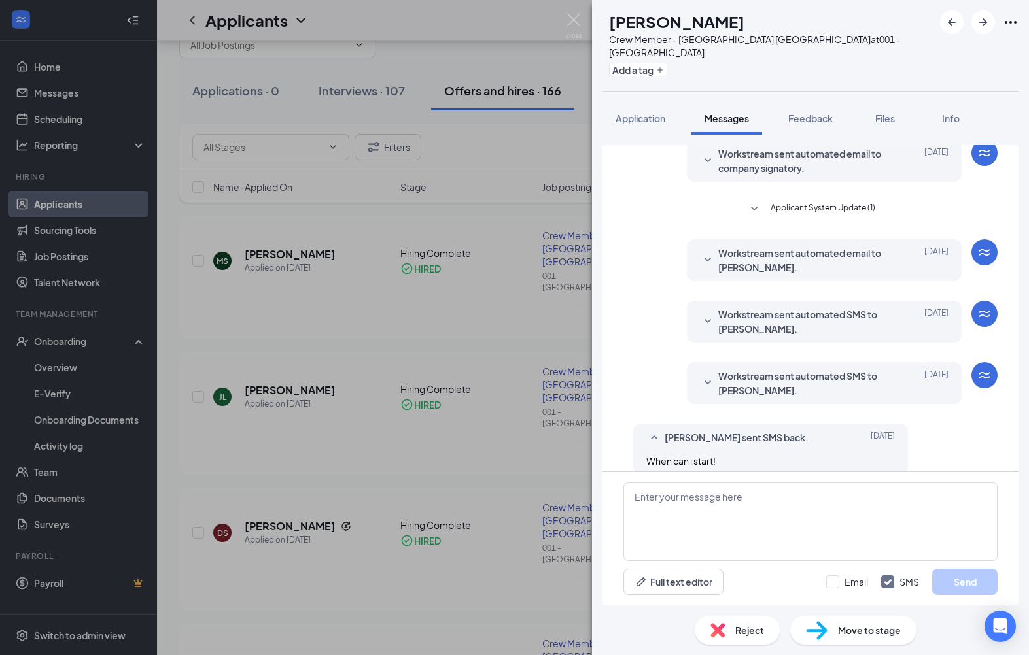
scroll to position [39, 0]
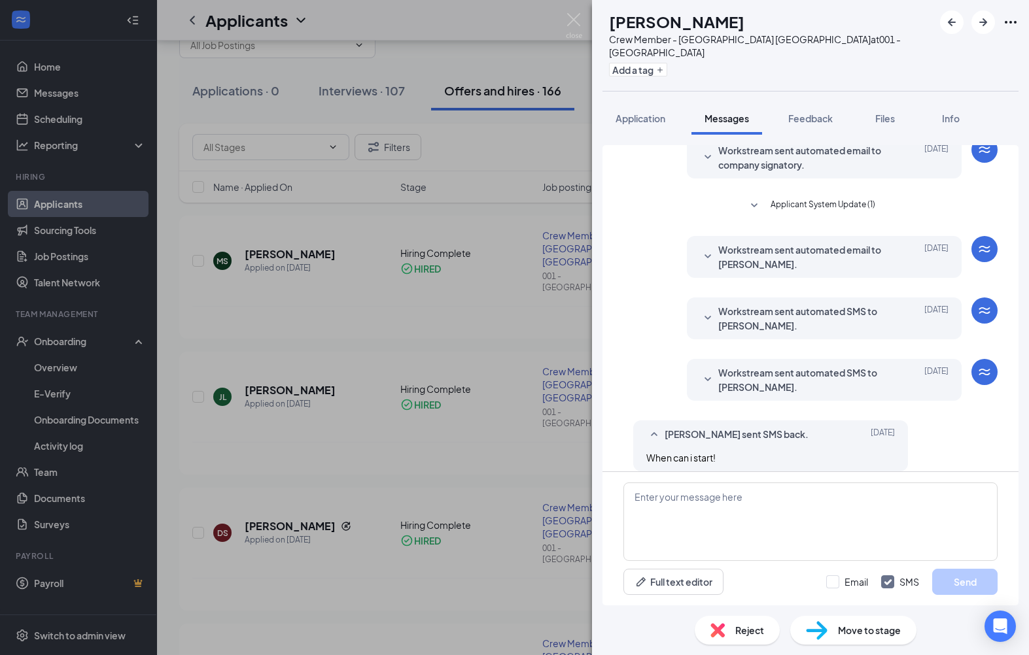
click at [643, 102] on button "Application" at bounding box center [640, 118] width 76 height 33
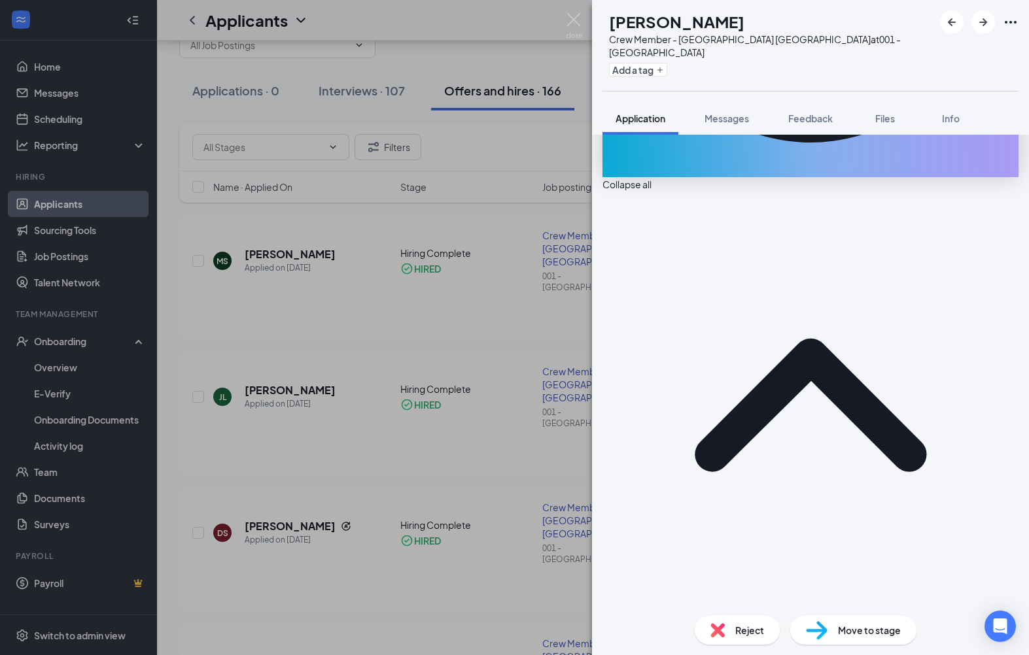
scroll to position [416, 0]
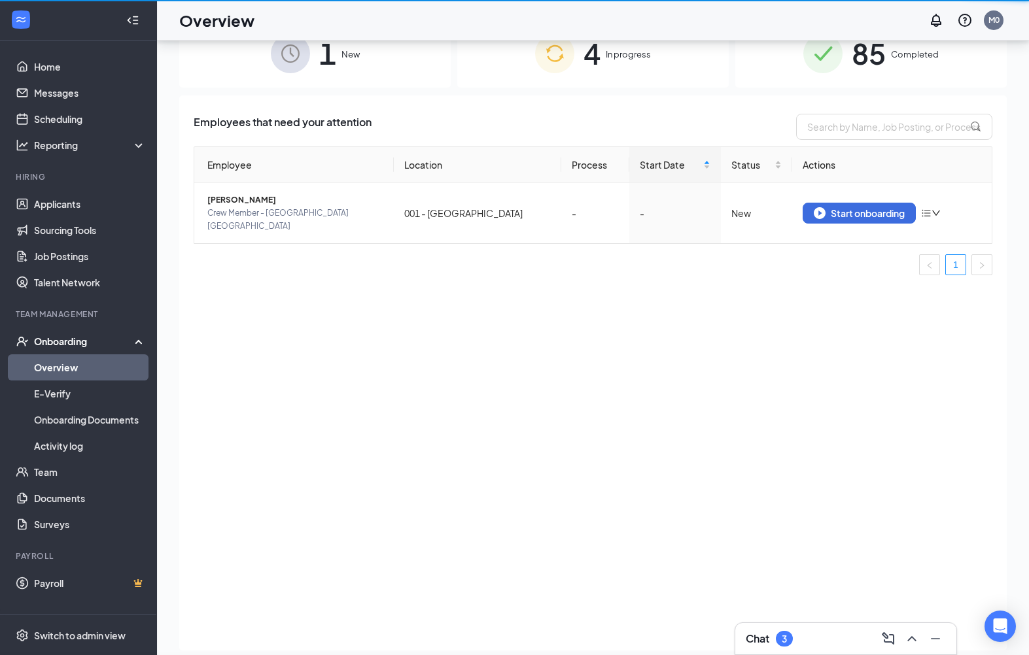
scroll to position [96, 0]
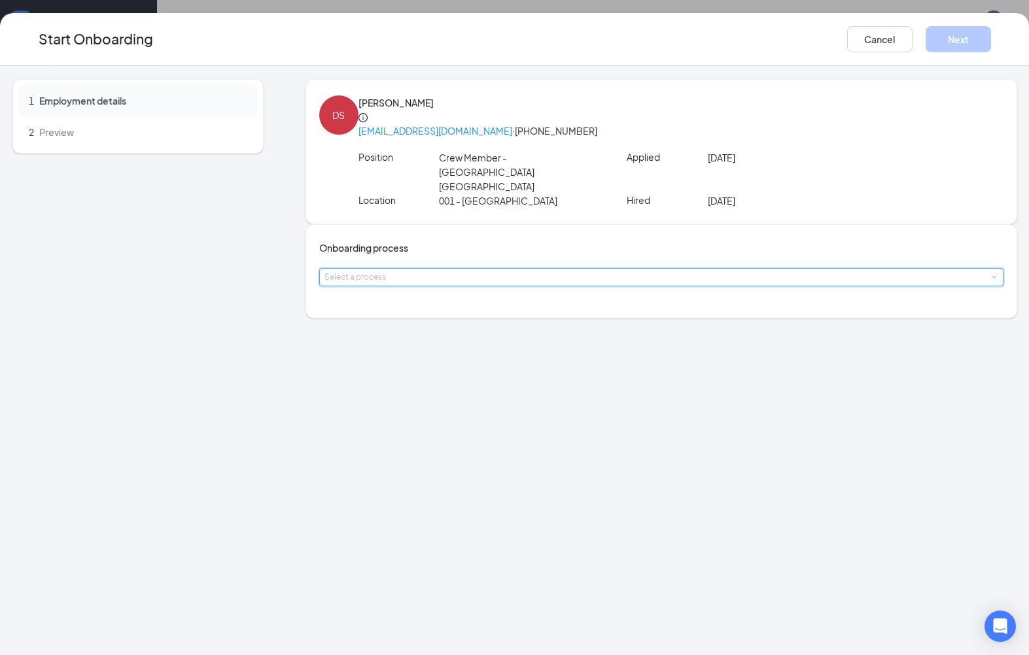
click at [540, 268] on div "Select a process" at bounding box center [661, 277] width 684 height 18
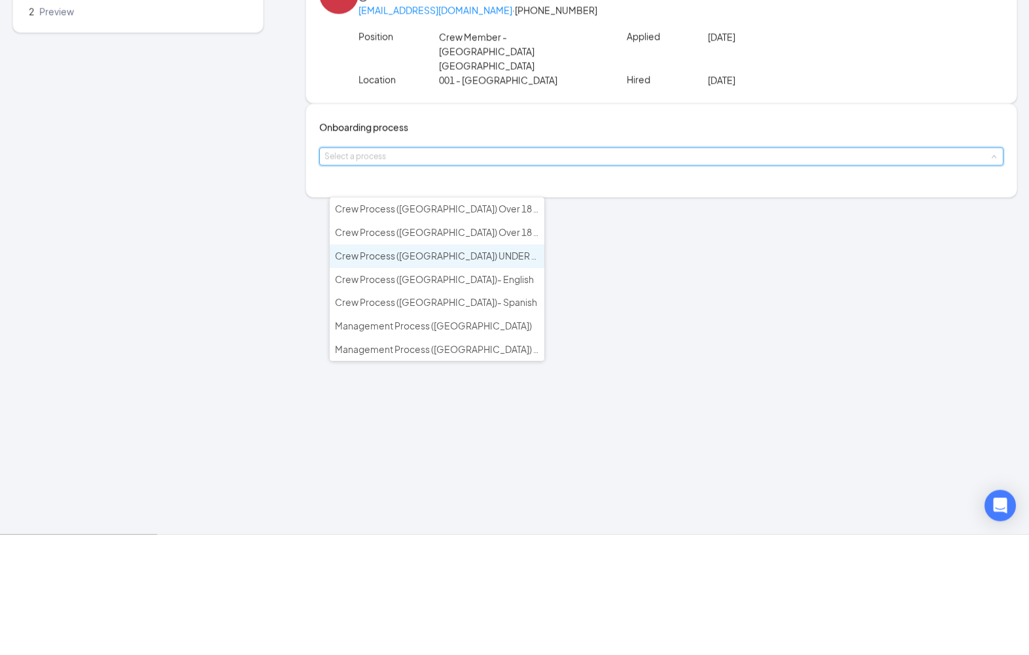
click at [509, 371] on span "Crew Process ([GEOGRAPHIC_DATA]) UNDER 18 - English" at bounding box center [457, 377] width 245 height 12
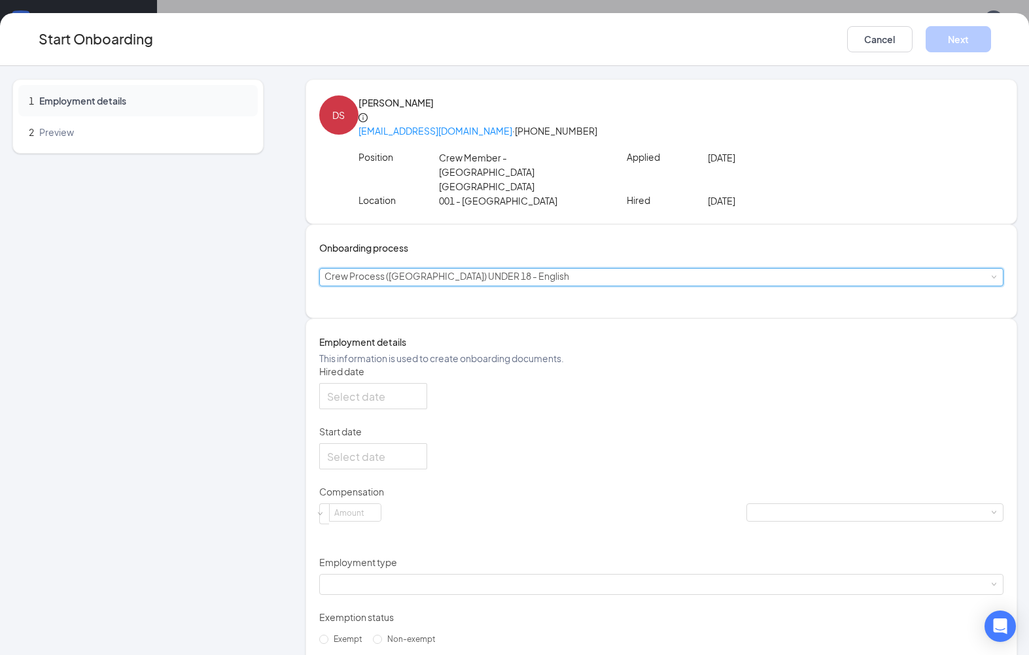
click at [419, 401] on div at bounding box center [373, 397] width 92 height 16
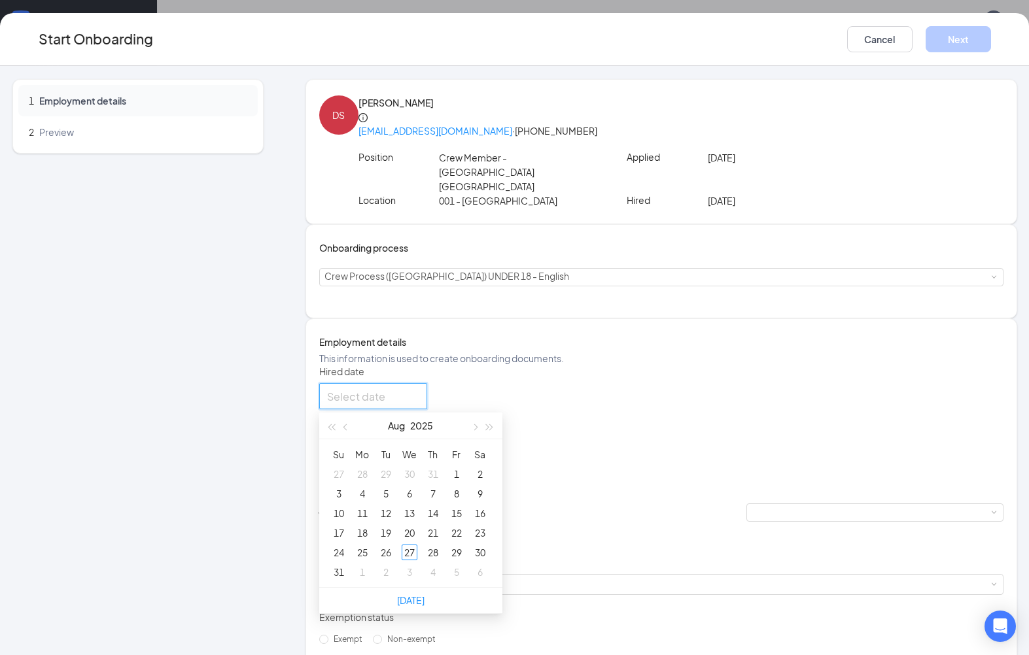
type input "Aug 27, 2025"
click at [421, 557] on td "27" at bounding box center [410, 553] width 24 height 20
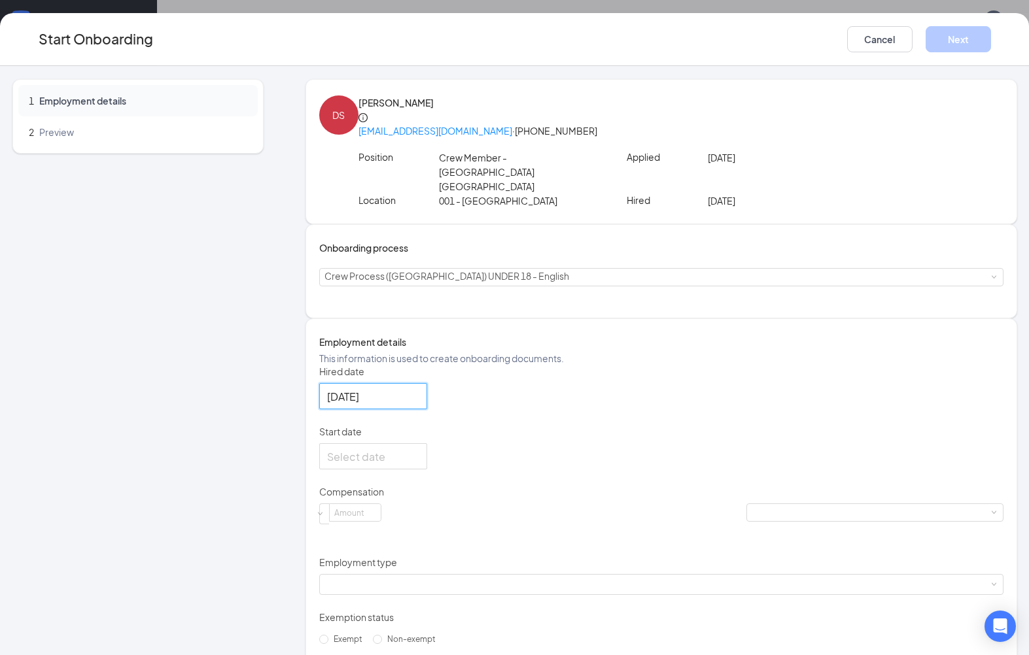
click at [427, 466] on div at bounding box center [373, 457] width 108 height 26
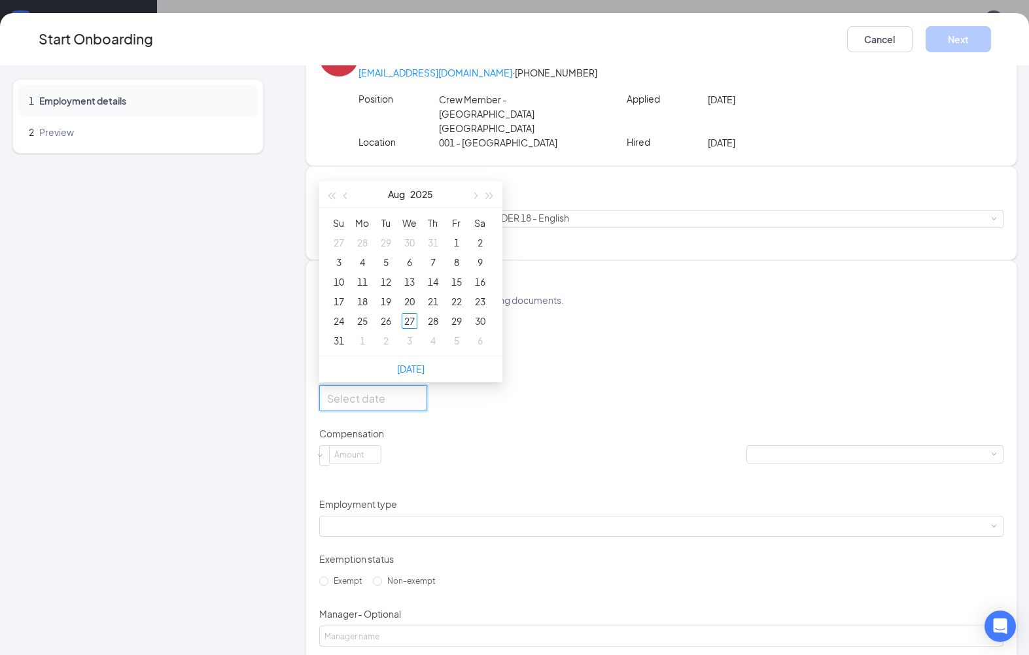
scroll to position [59, 0]
click at [481, 203] on button "button" at bounding box center [475, 194] width 14 height 26
type input "Sep 1, 2025"
click at [377, 244] on div "DS Dannica Strickland dannicastrickland@icloud.com · (919) 432-7399 Position Cr…" at bounding box center [661, 349] width 712 height 659
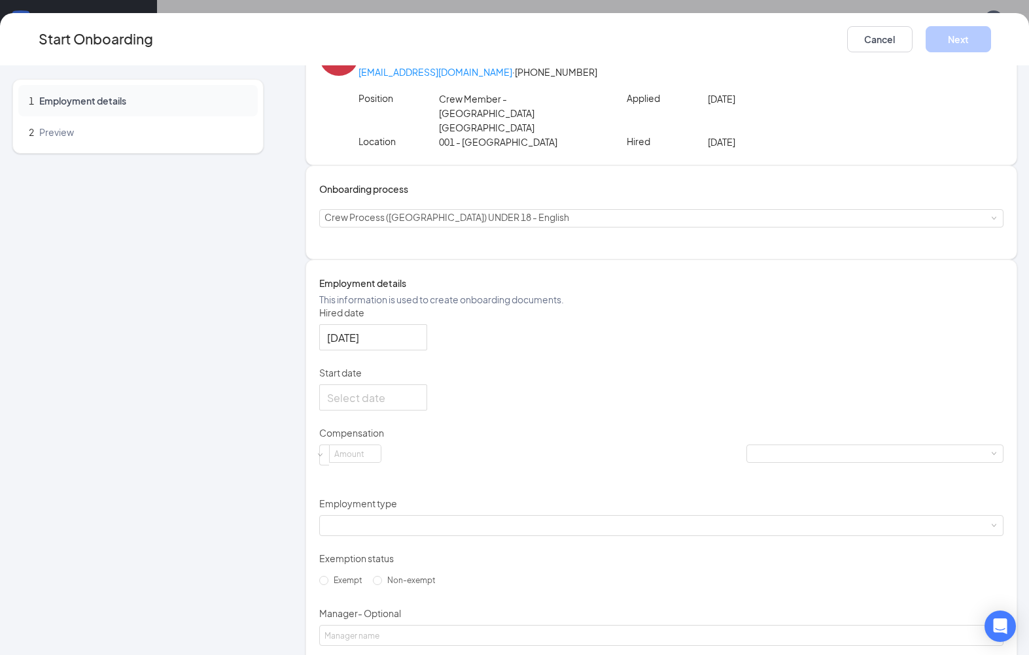
click at [417, 405] on input "Start date" at bounding box center [372, 398] width 90 height 16
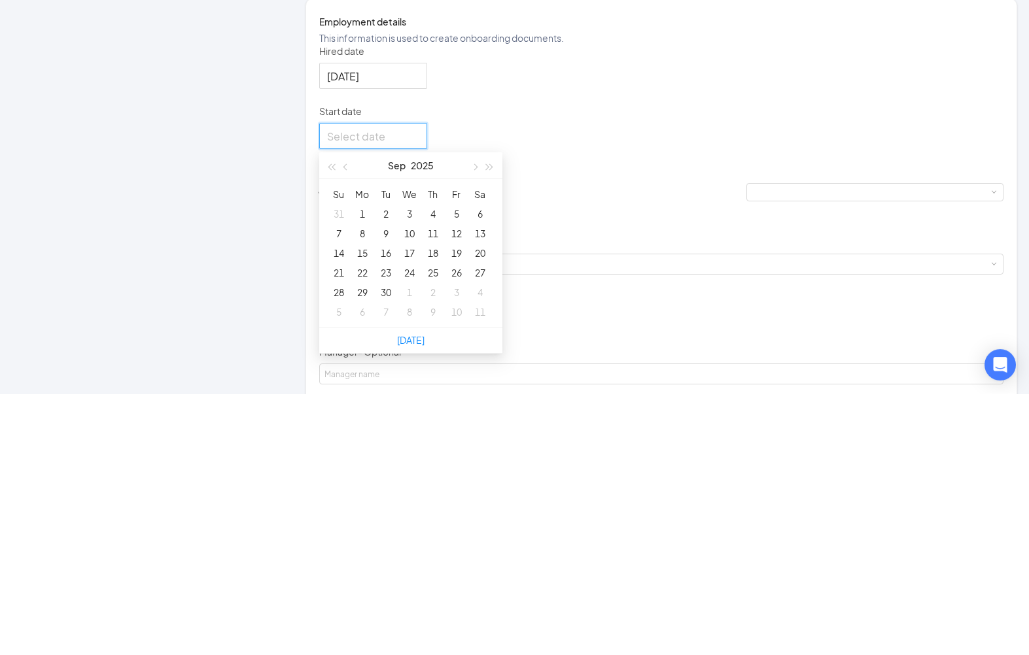
type input "Sep 1, 2025"
click at [370, 468] on div "1" at bounding box center [363, 476] width 16 height 16
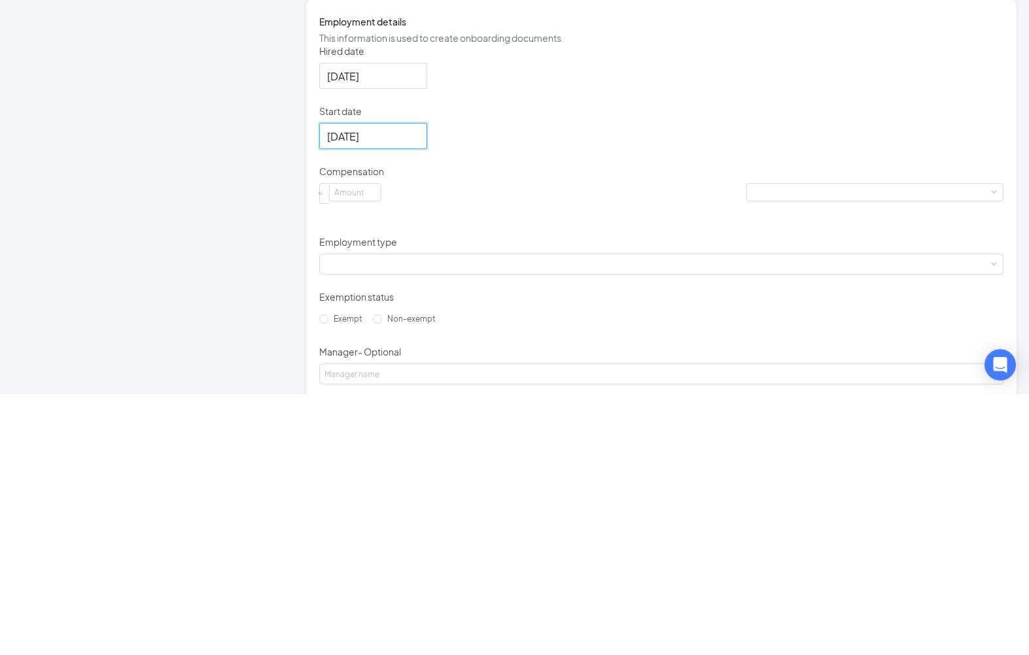
click at [381, 445] on input at bounding box center [355, 453] width 51 height 17
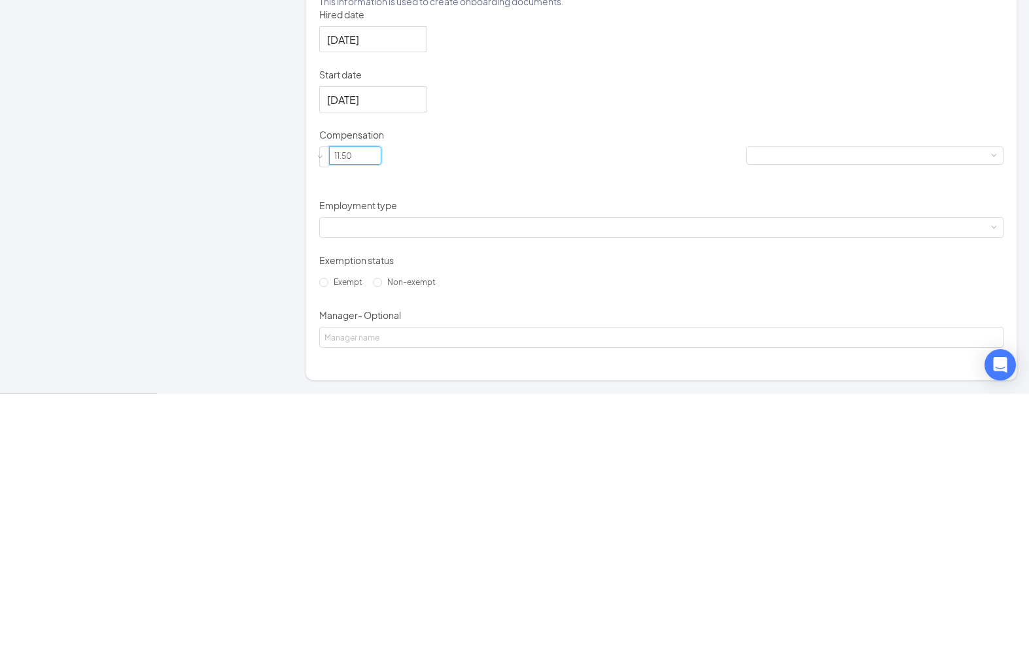
scroll to position [111, 0]
click at [751, 270] on div "Hired date Aug 27, 2025 Aug 2025 Su Mo Tu We Th Fr Sa 27 28 29 30 31 1 2 3 4 5 …" at bounding box center [661, 440] width 684 height 341
type input "11.5"
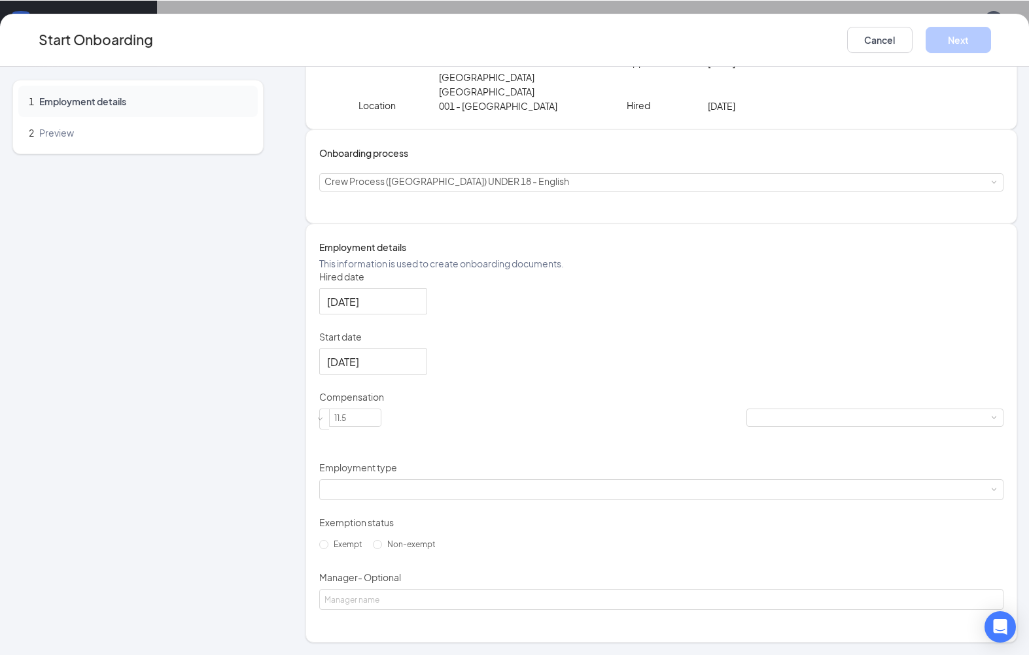
click at [382, 549] on span "Non-exempt" at bounding box center [411, 544] width 59 height 10
click at [373, 549] on input "Non-exempt" at bounding box center [377, 544] width 9 height 9
radio input "true"
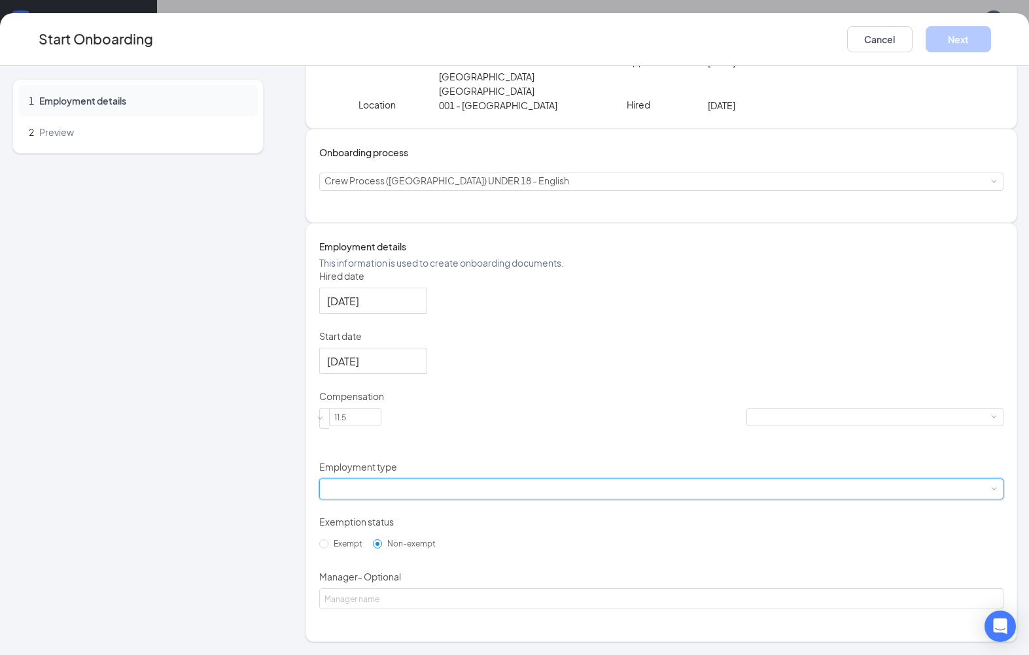
click at [474, 479] on div at bounding box center [661, 489] width 674 height 20
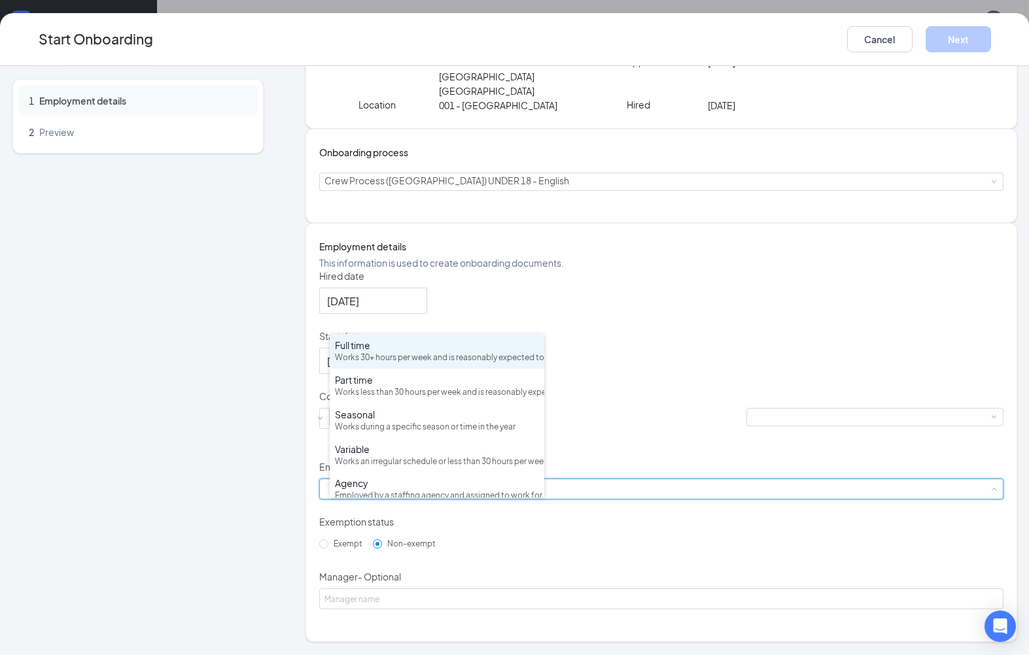
click at [434, 387] on div "Works less than 30 hours per week and is reasonably expected to work" at bounding box center [437, 393] width 204 height 12
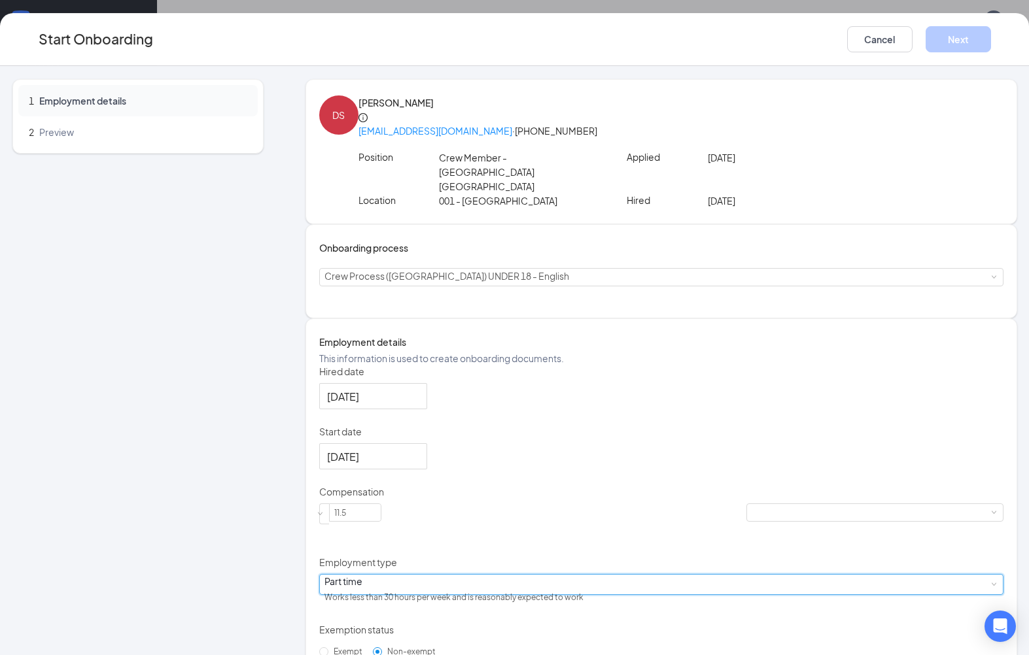
scroll to position [0, 0]
click at [894, 35] on button "Cancel" at bounding box center [879, 39] width 65 height 26
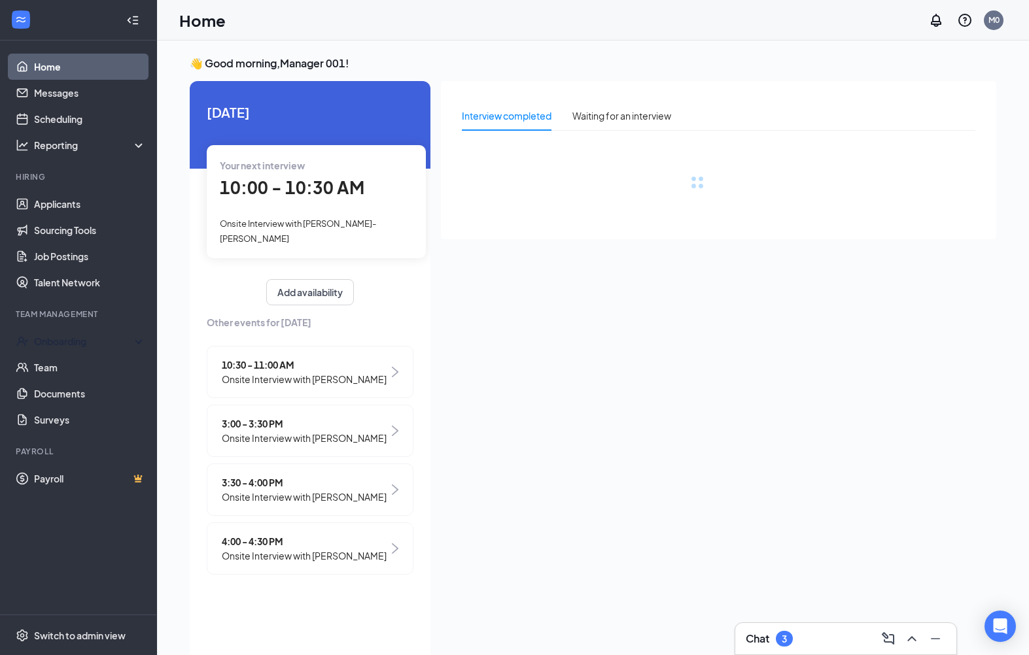
click at [65, 353] on div "Onboarding" at bounding box center [78, 341] width 157 height 26
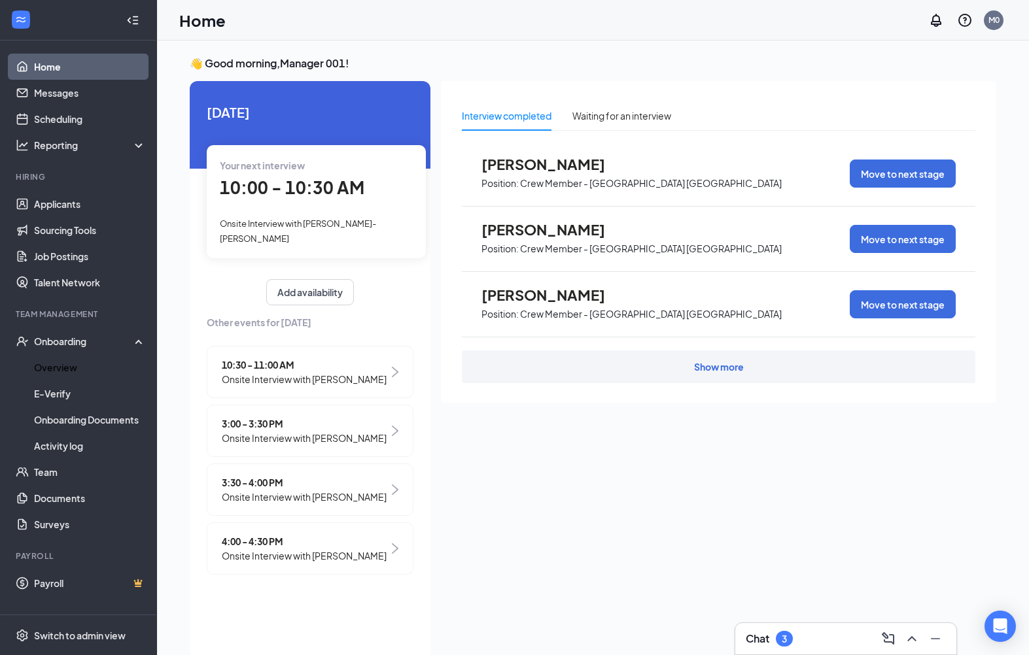
click at [52, 379] on link "Overview" at bounding box center [90, 368] width 112 height 26
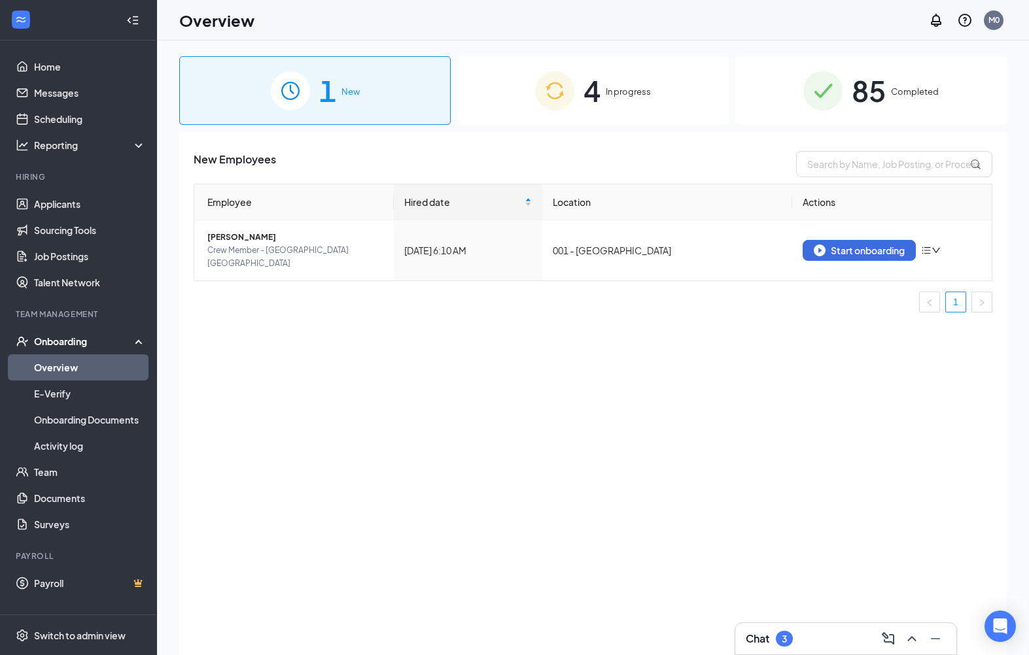
click at [877, 256] on button "Start onboarding" at bounding box center [859, 250] width 113 height 21
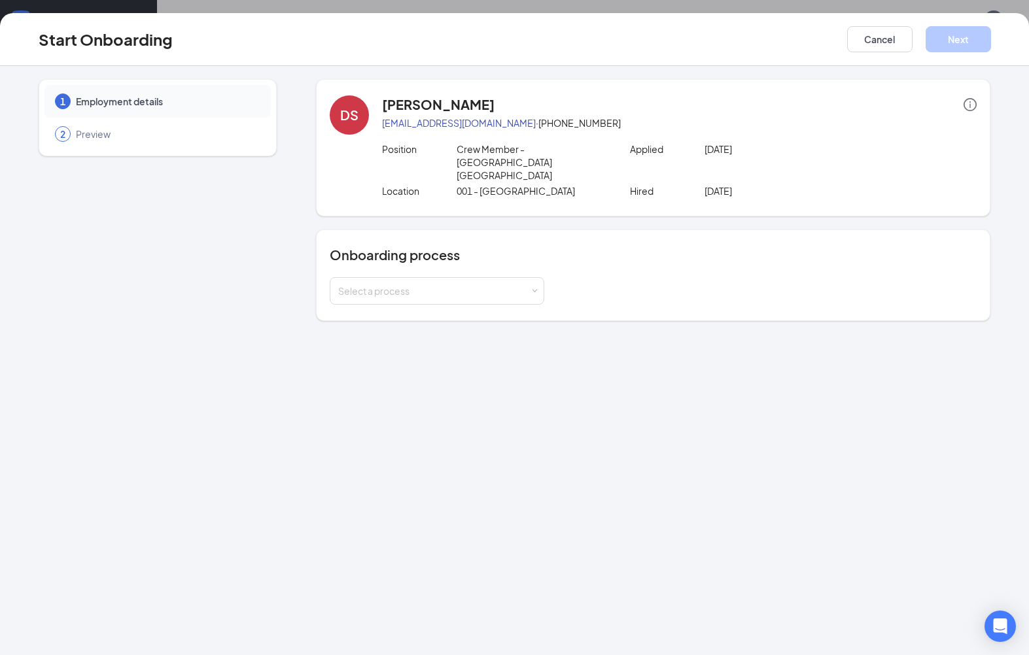
click at [529, 285] on div "Select a process" at bounding box center [434, 291] width 192 height 13
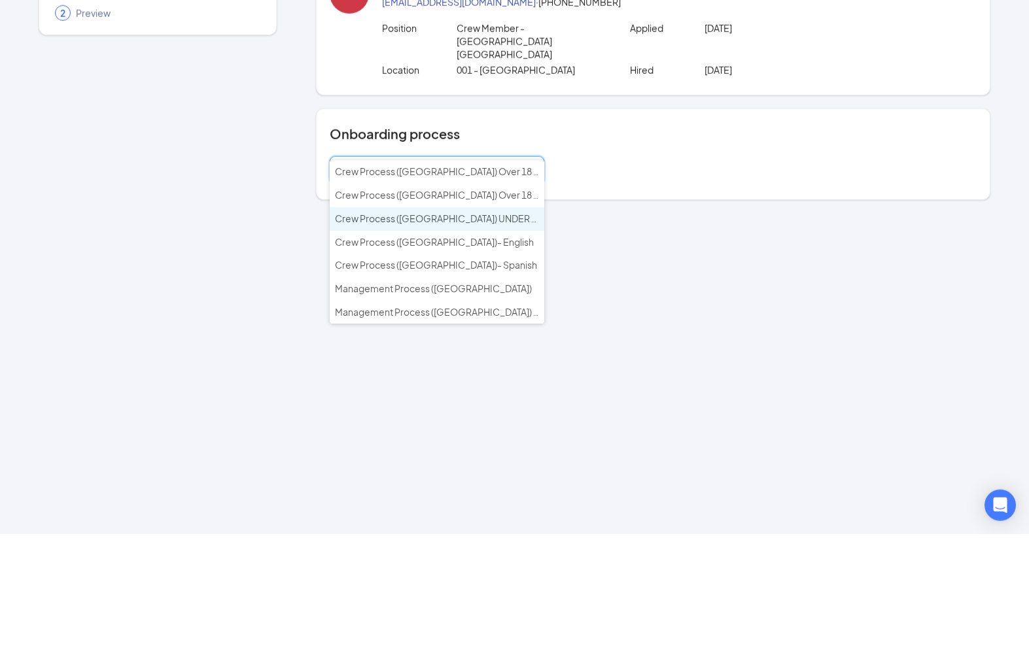
click at [516, 334] on span "Crew Process ([GEOGRAPHIC_DATA]) UNDER 18 - English" at bounding box center [457, 340] width 245 height 12
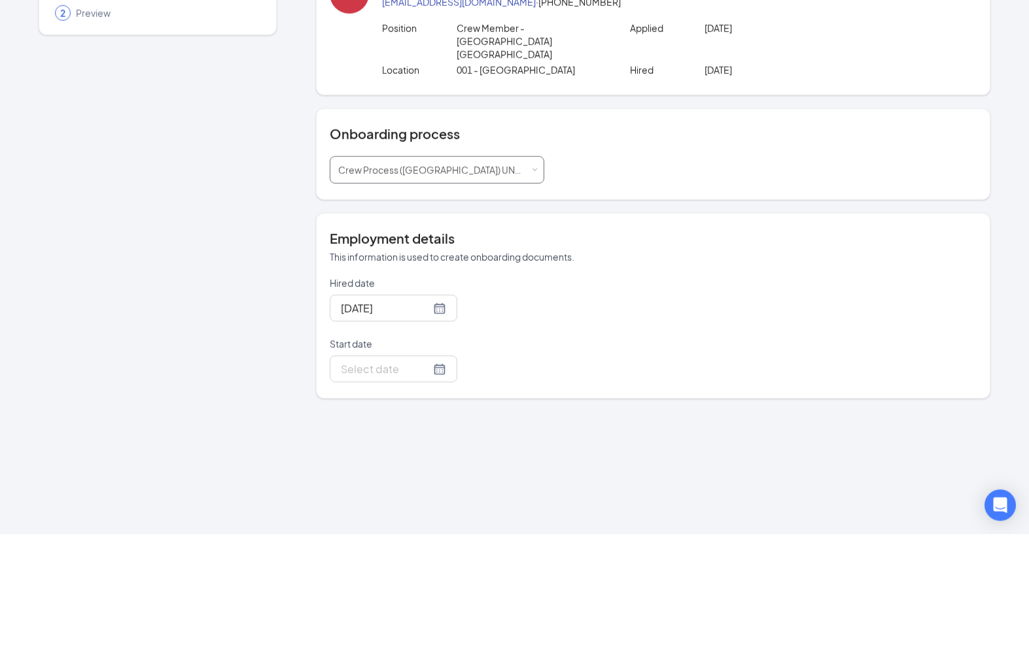
scroll to position [96, 0]
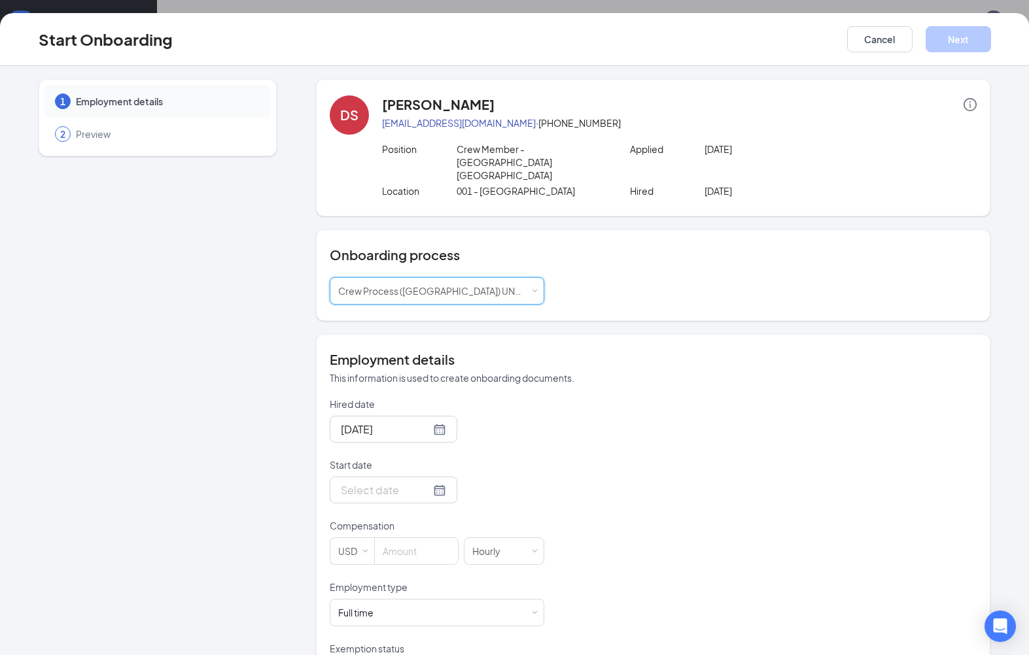
click at [434, 477] on div at bounding box center [394, 490] width 128 height 27
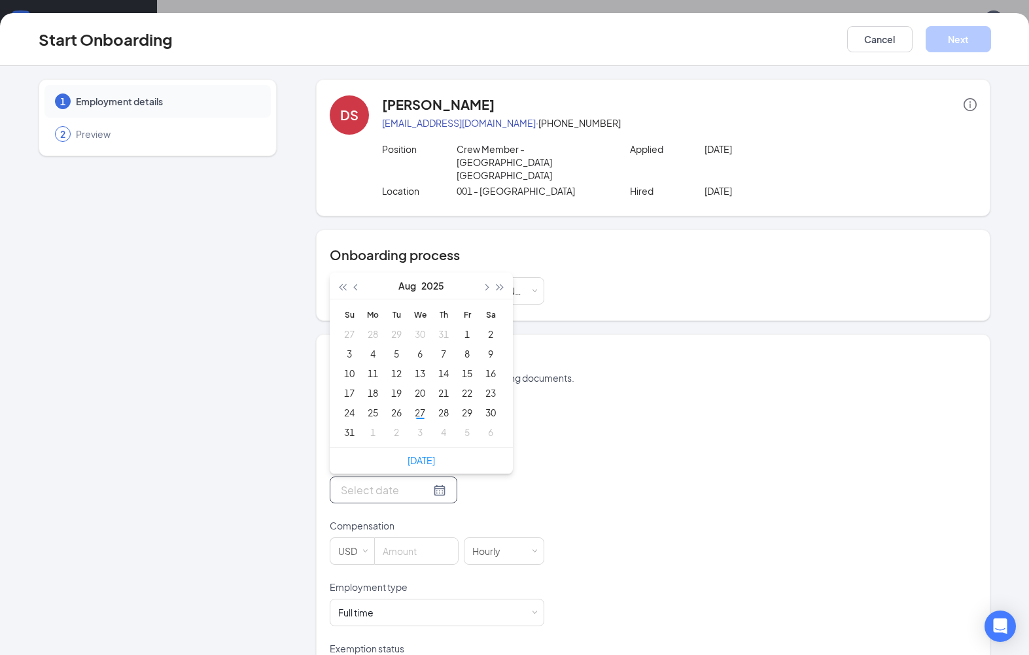
click at [483, 273] on button "button" at bounding box center [485, 286] width 14 height 26
type input "Sep 1, 2025"
click at [382, 324] on td "1" at bounding box center [373, 334] width 24 height 20
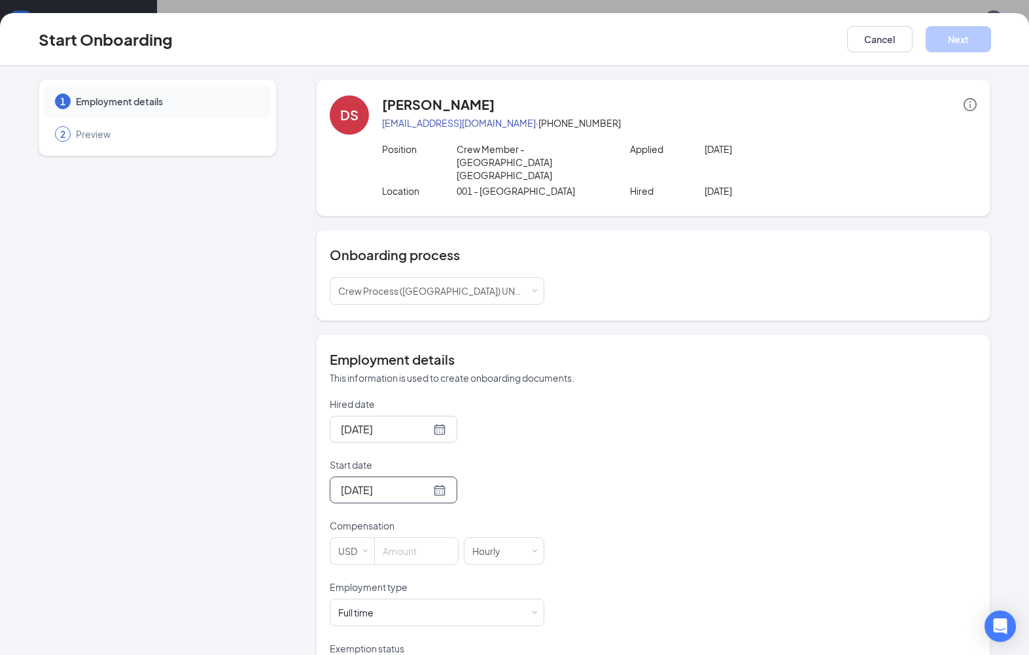
click at [426, 538] on input at bounding box center [416, 551] width 83 height 26
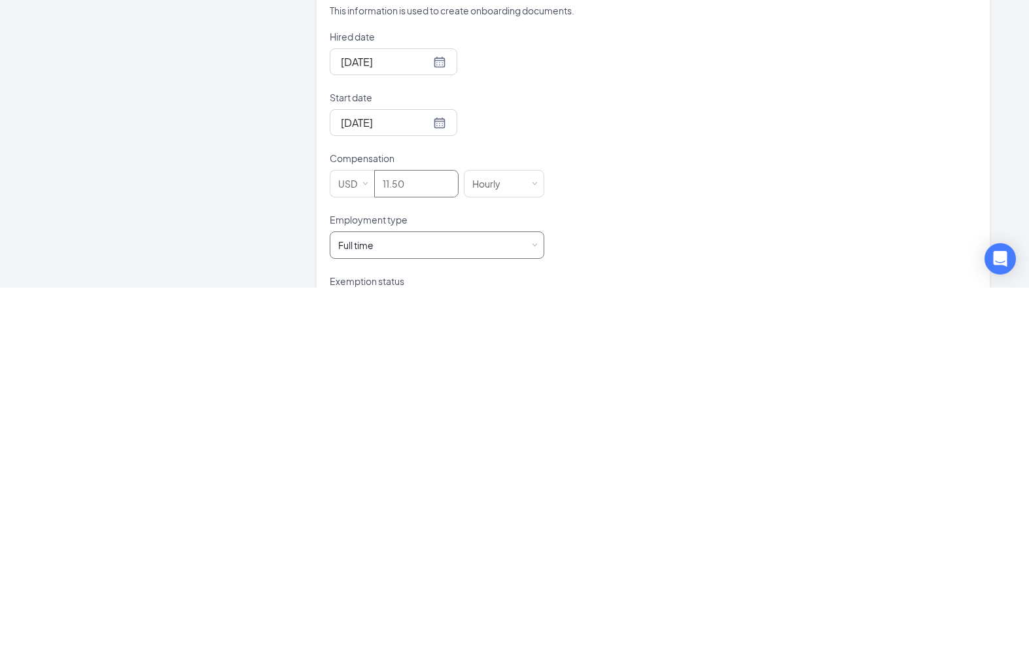
click at [460, 600] on div "Full time Works 30+ hours per week and is reasonably expected to work" at bounding box center [437, 613] width 198 height 26
type input "11.5"
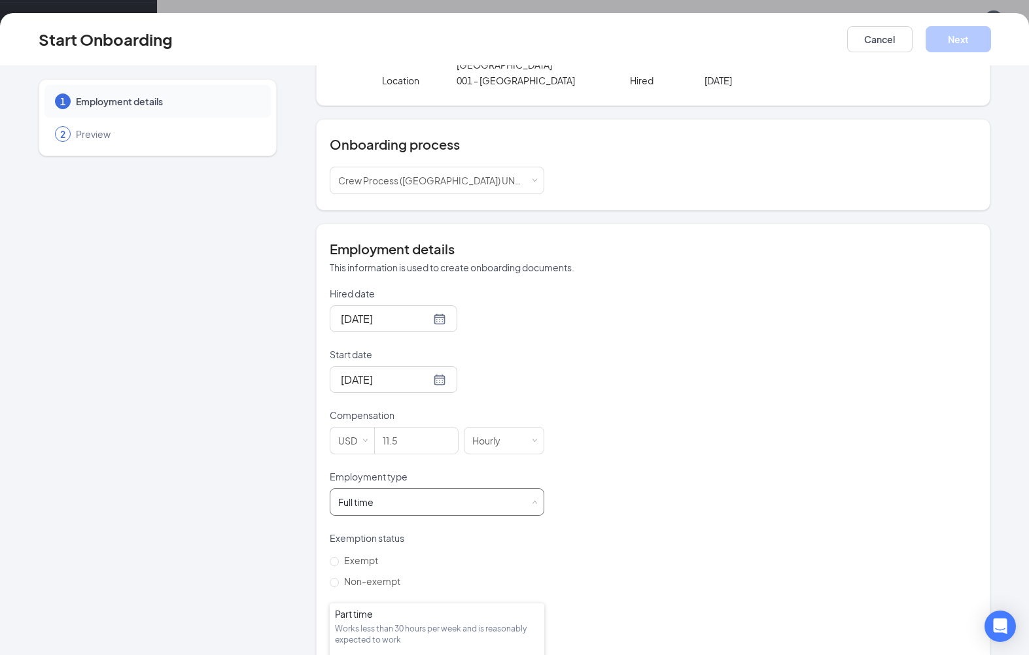
scroll to position [42, 0]
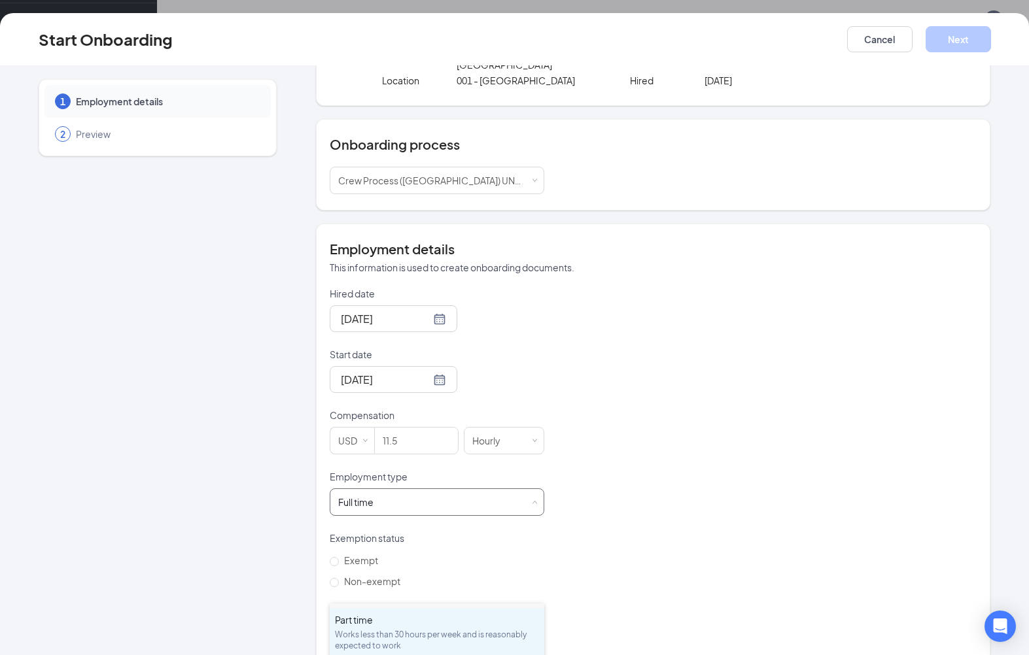
click at [362, 626] on div "Part time Works less than 30 hours per week and is reasonably expected to work" at bounding box center [437, 633] width 204 height 38
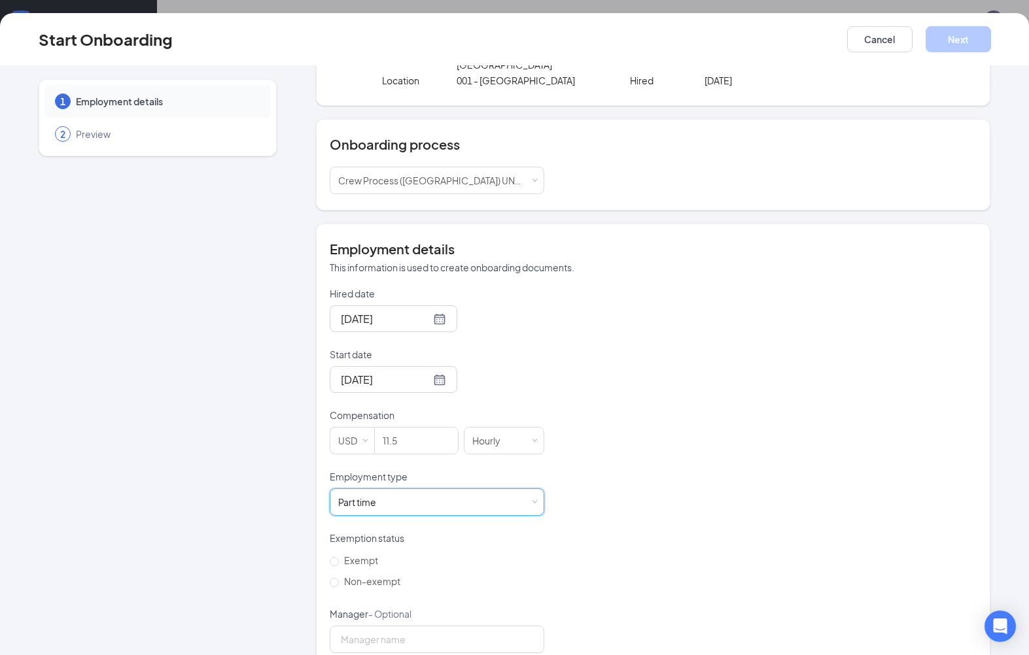
click at [344, 576] on span "Non-exempt" at bounding box center [372, 582] width 67 height 12
click at [339, 578] on input "Non-exempt" at bounding box center [334, 582] width 9 height 9
radio input "true"
click at [969, 41] on button "Next" at bounding box center [958, 39] width 65 height 26
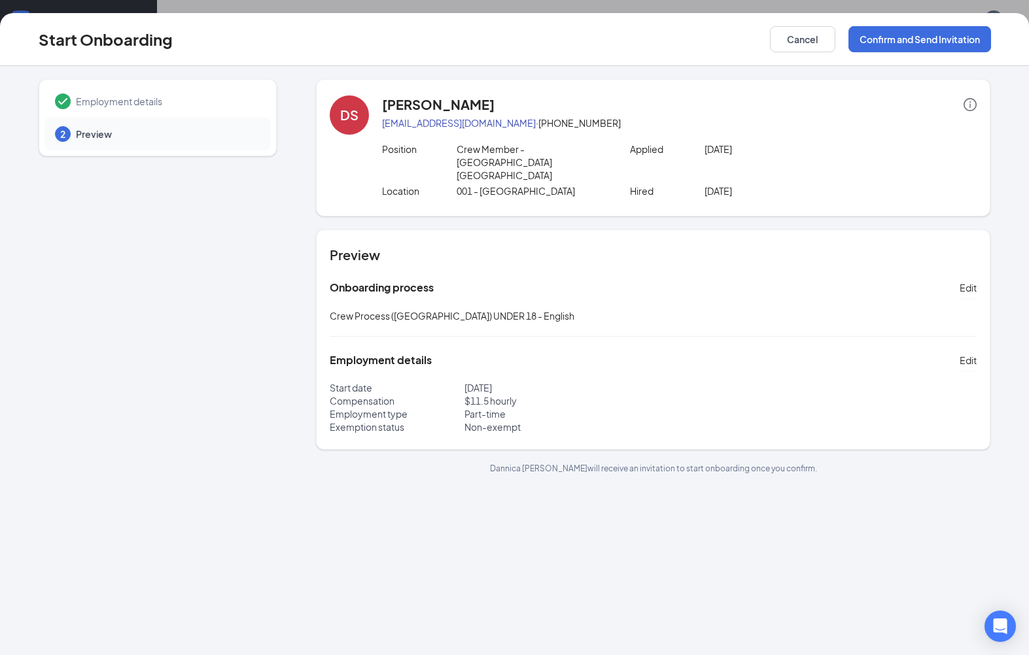
click at [924, 39] on button "Confirm and Send Invitation" at bounding box center [919, 39] width 143 height 26
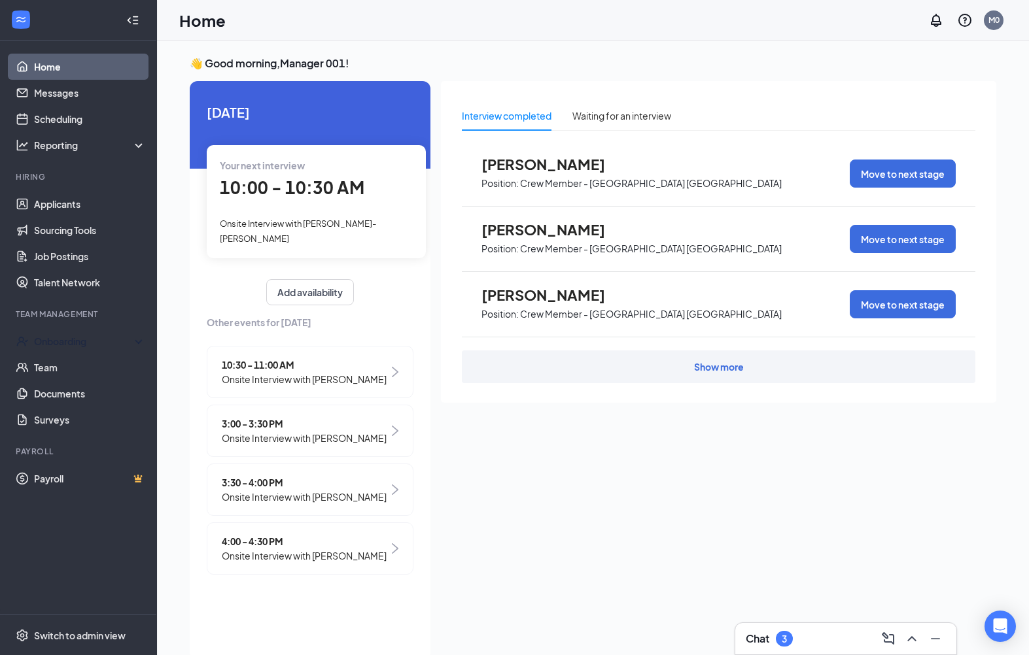
click at [88, 351] on div "Onboarding" at bounding box center [78, 341] width 157 height 26
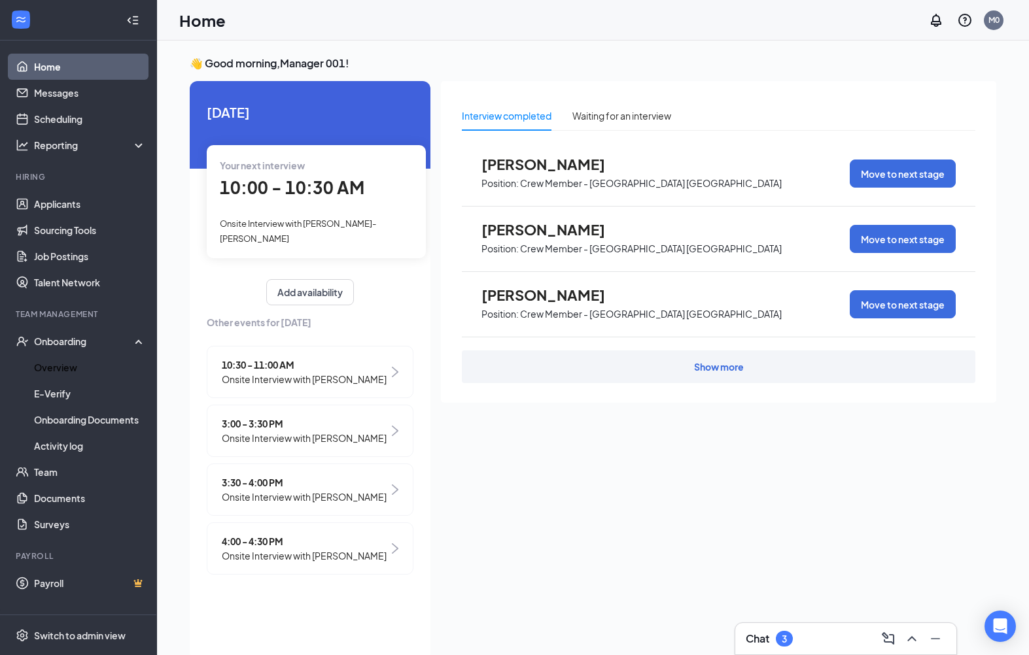
click at [48, 368] on link "Overview" at bounding box center [90, 368] width 112 height 26
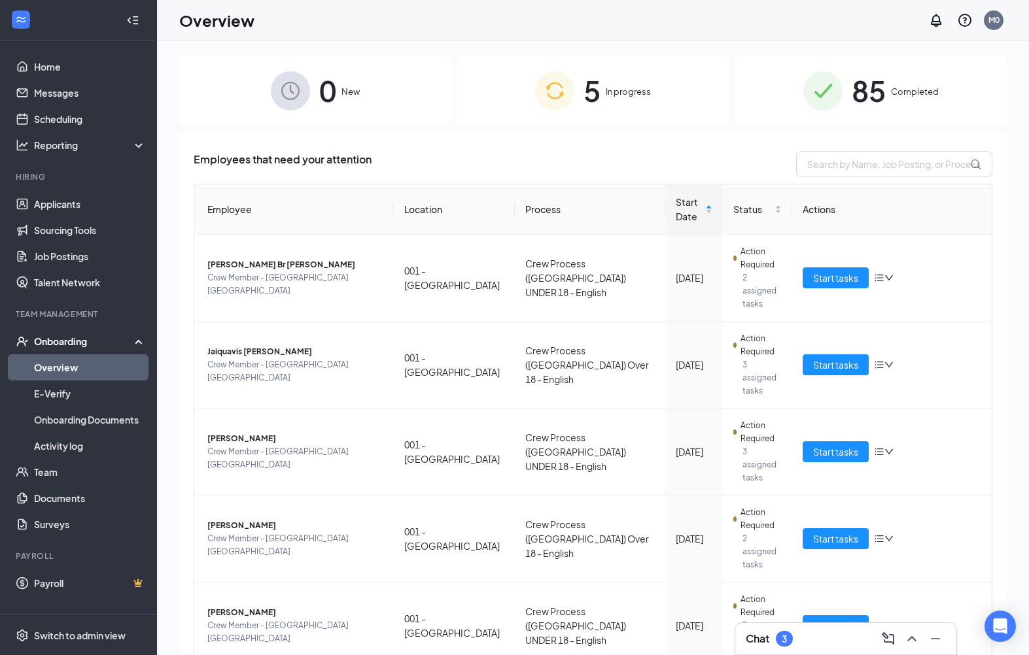
click at [54, 215] on link "Applicants" at bounding box center [90, 204] width 112 height 26
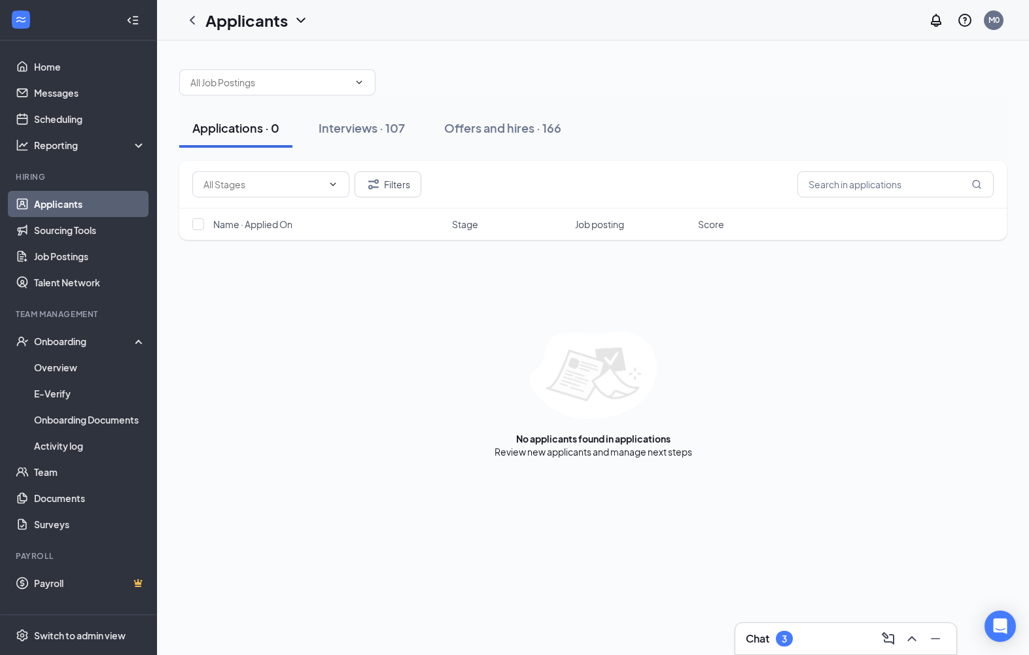
click at [529, 130] on div "Offers and hires · 166" at bounding box center [502, 128] width 117 height 16
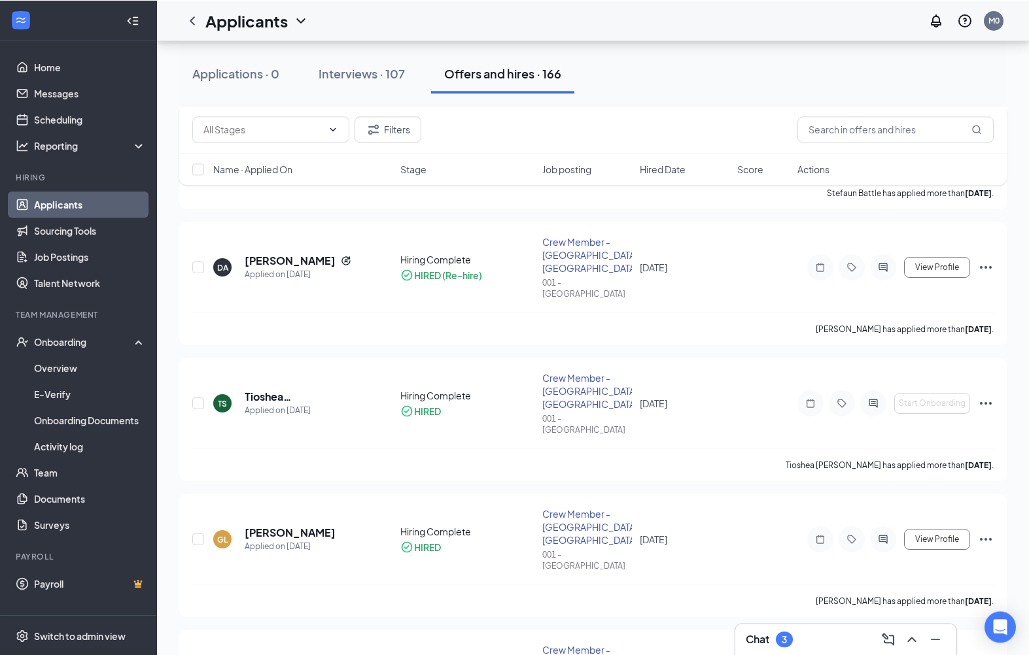
scroll to position [1667, 0]
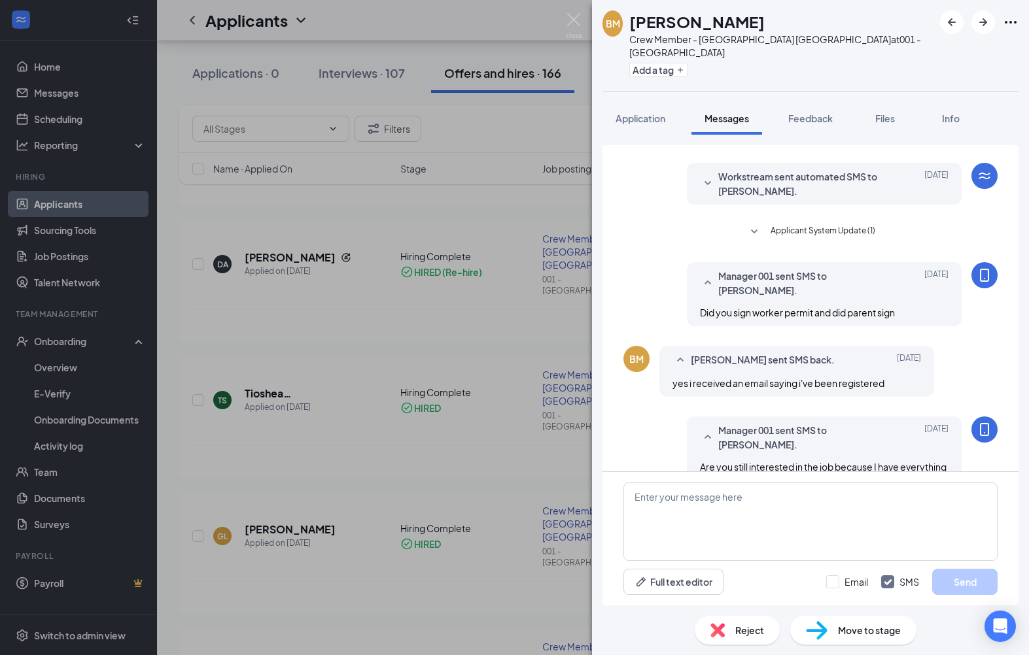
scroll to position [1667, 0]
click at [758, 645] on div "Reject" at bounding box center [737, 630] width 85 height 29
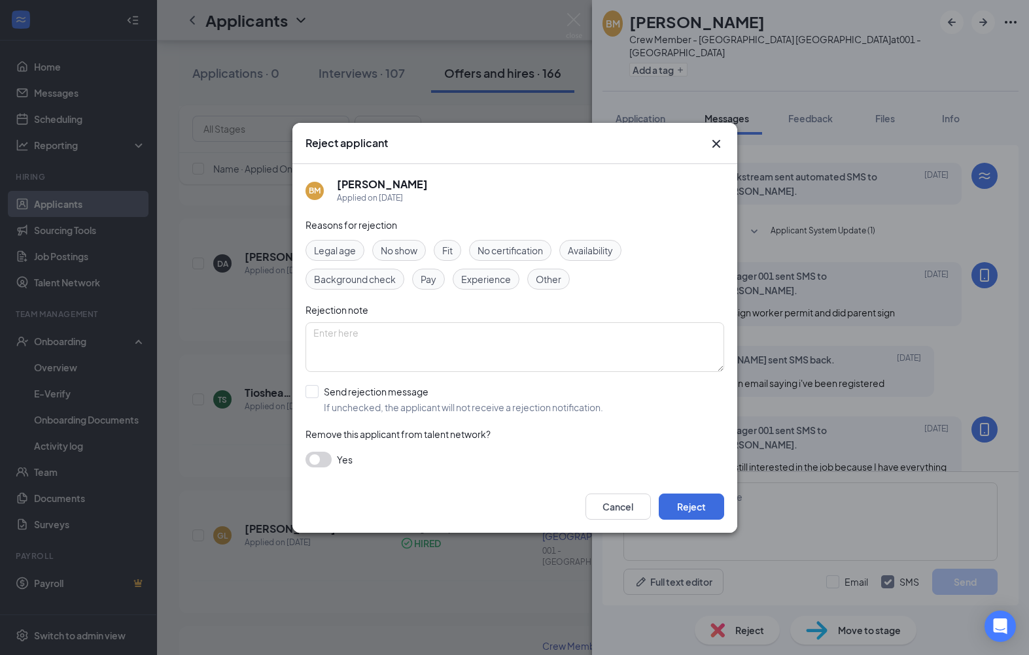
click at [701, 520] on button "Reject" at bounding box center [691, 507] width 65 height 26
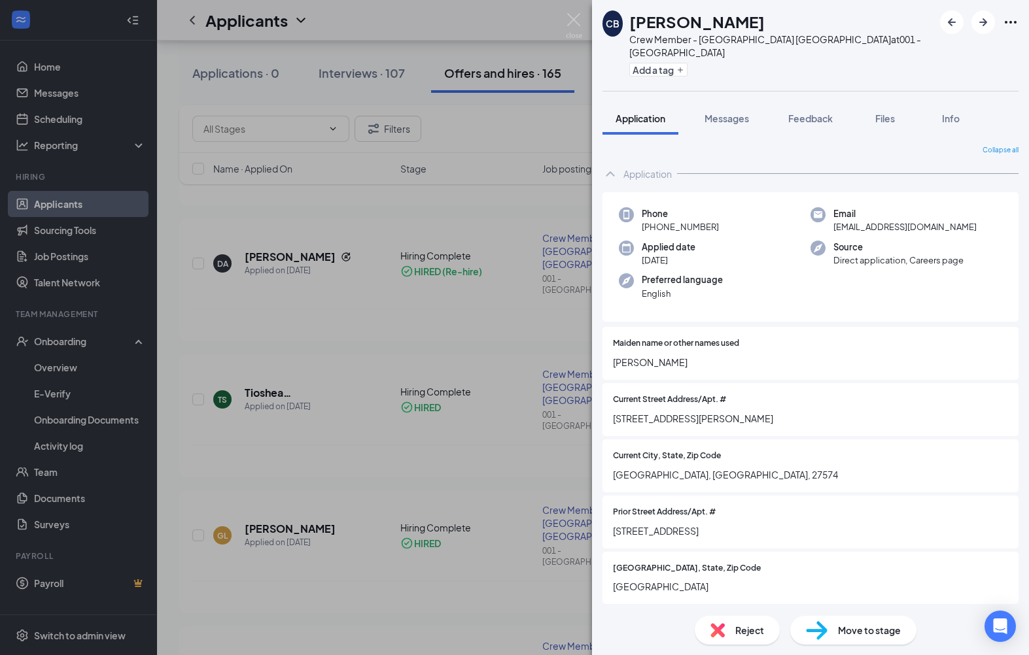
scroll to position [1689, 0]
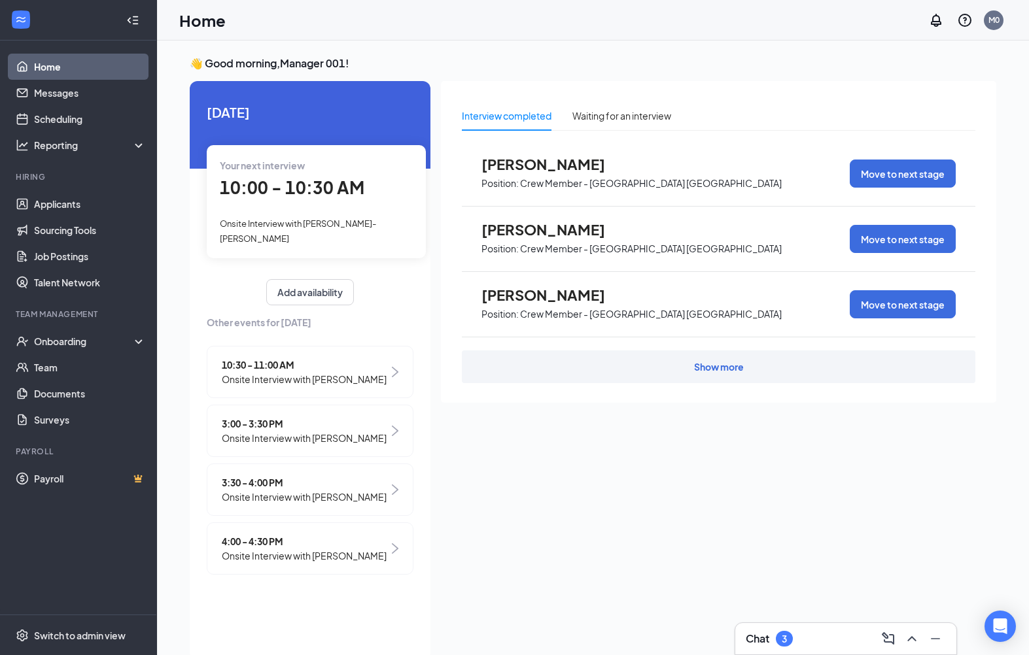
click at [55, 343] on div "Onboarding" at bounding box center [84, 341] width 101 height 13
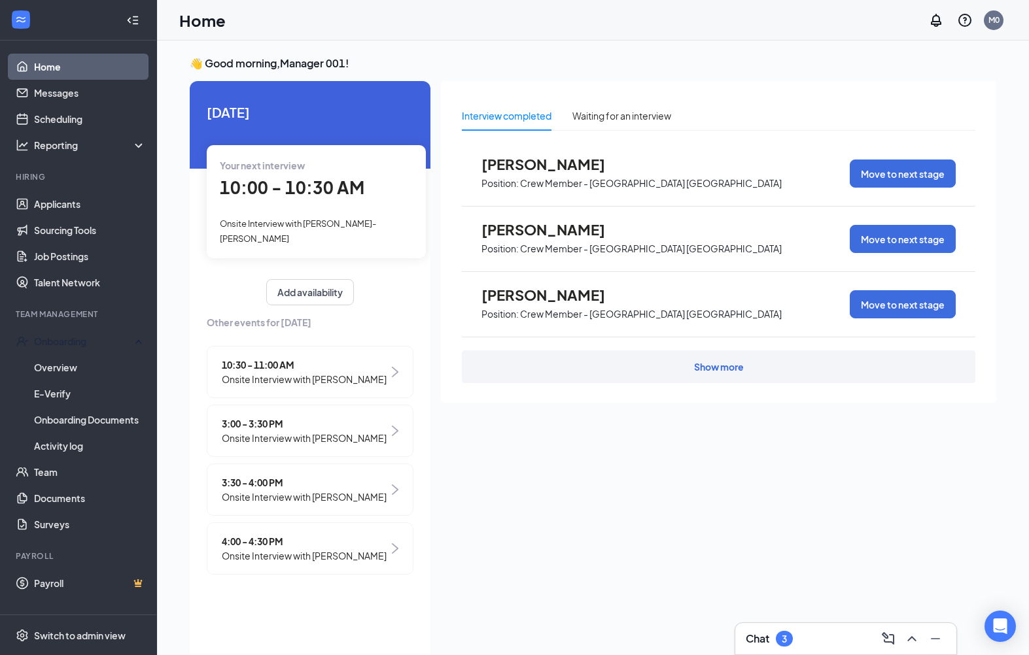
click at [37, 374] on link "Overview" at bounding box center [90, 368] width 112 height 26
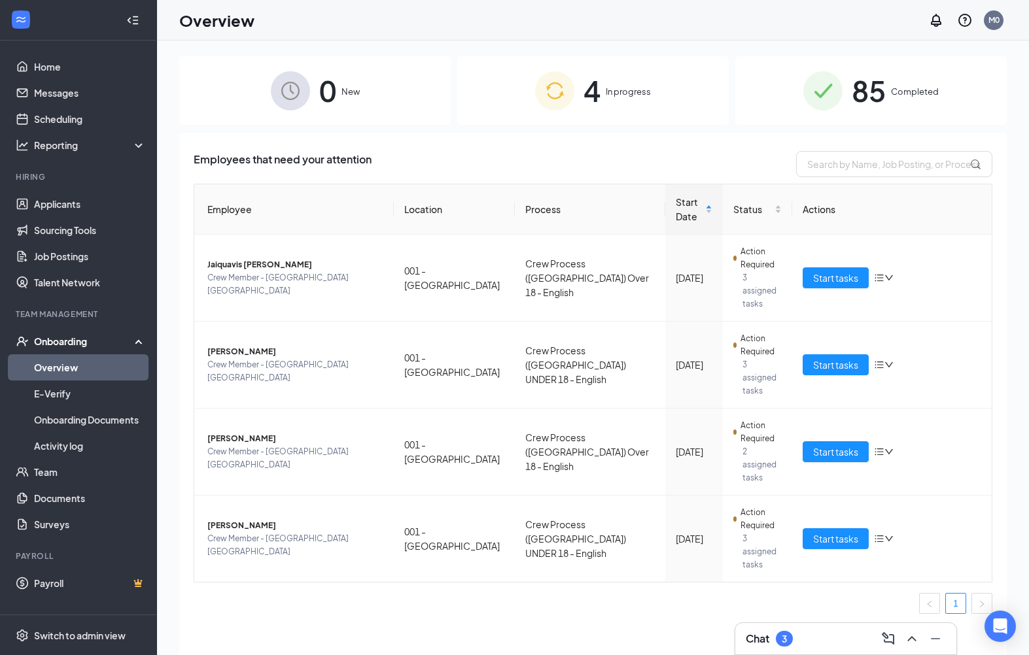
click at [841, 272] on span "Start tasks" at bounding box center [835, 278] width 45 height 14
